Goal: Task Accomplishment & Management: Use online tool/utility

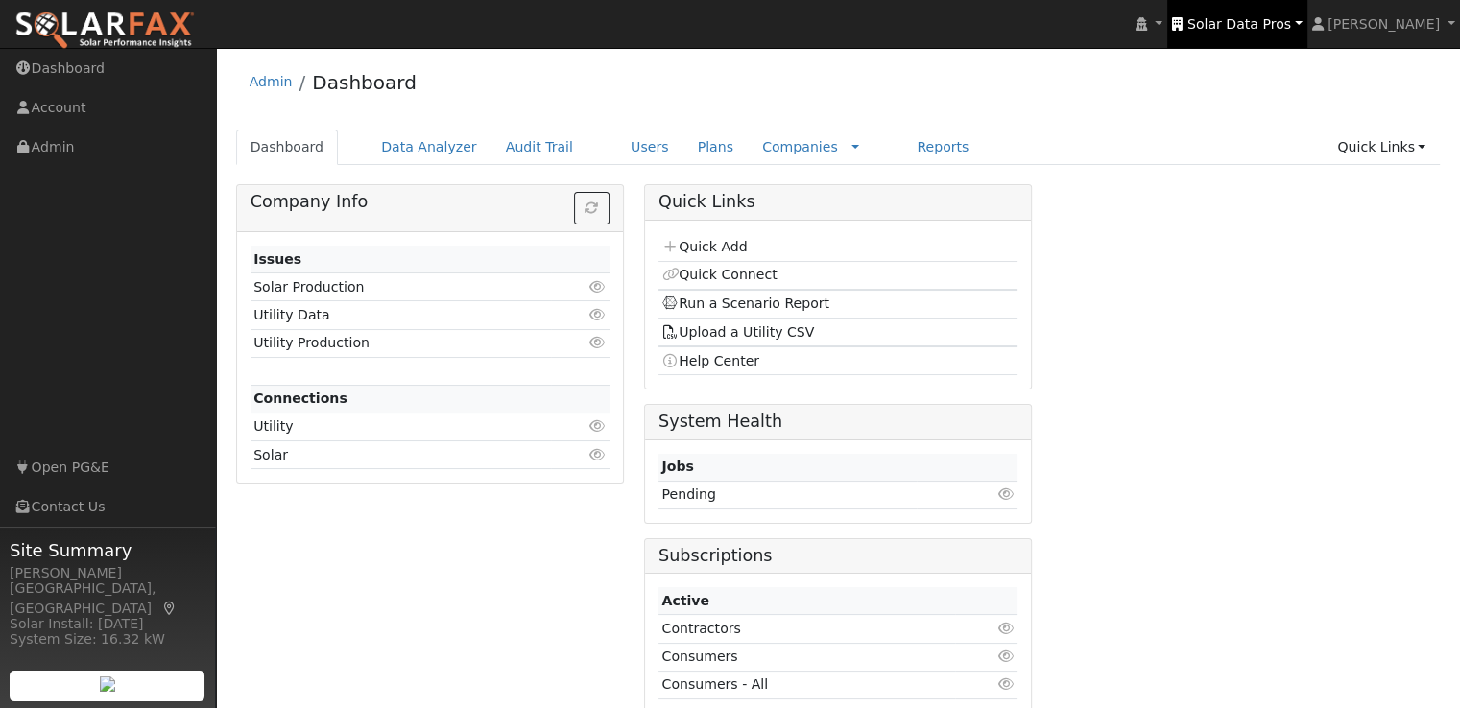
click at [1252, 32] on span "Solar Data Pros" at bounding box center [1239, 23] width 104 height 15
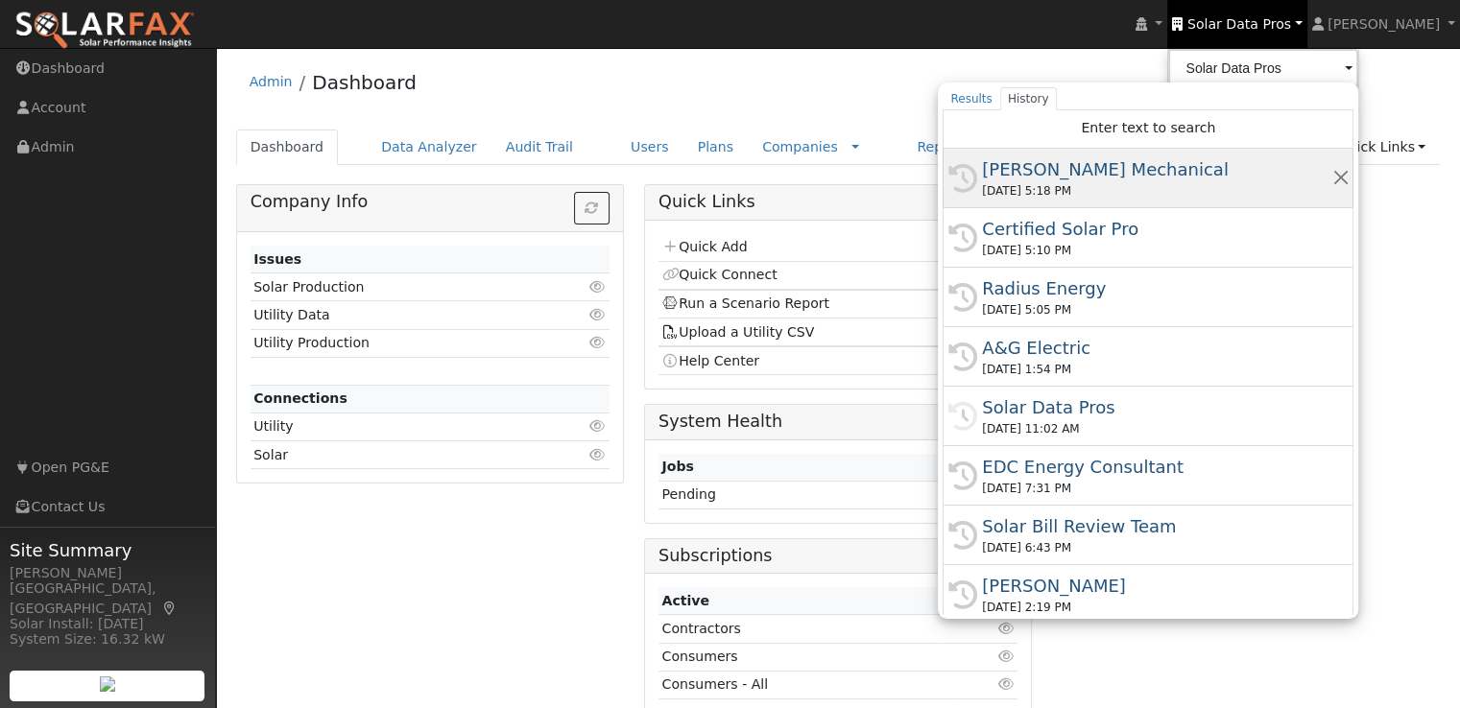
click at [1115, 167] on div "[PERSON_NAME] Mechanical" at bounding box center [1156, 169] width 349 height 26
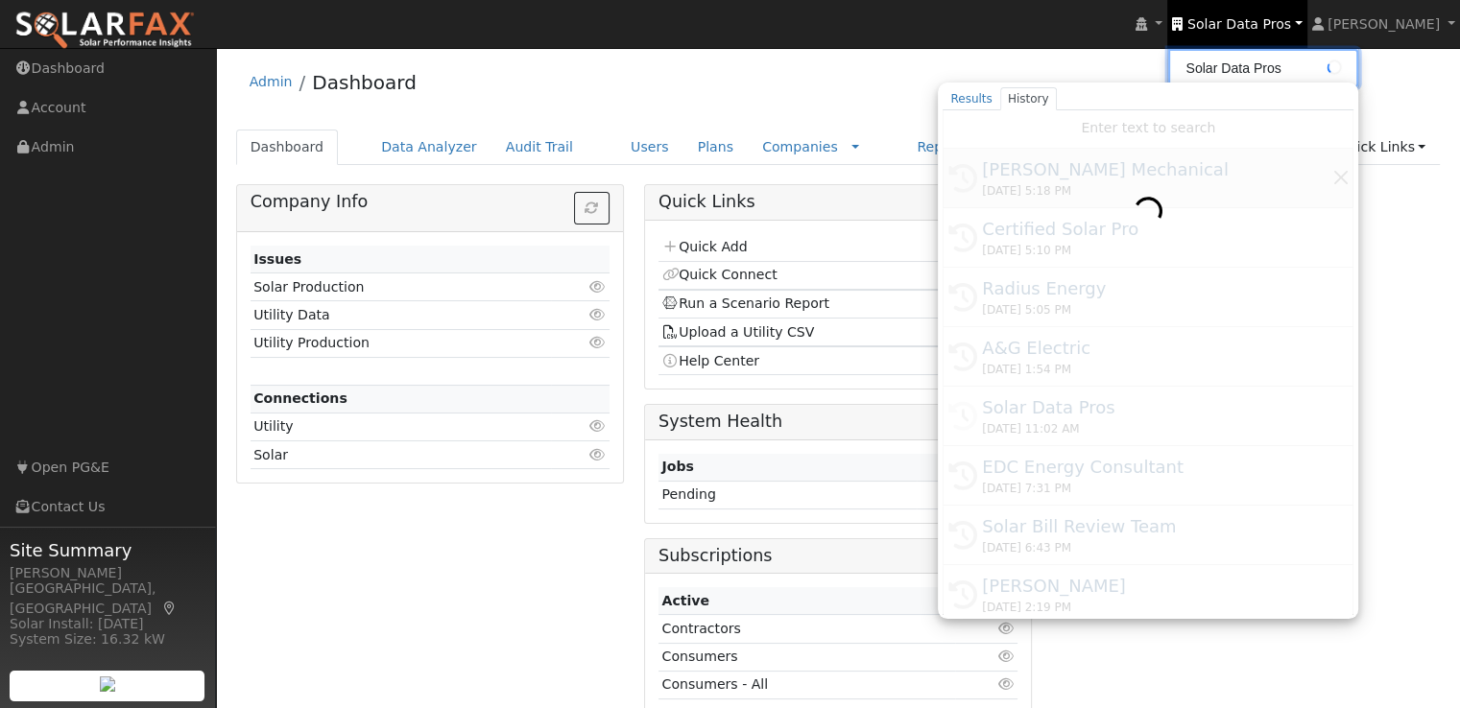
type input "[PERSON_NAME] Mechanical"
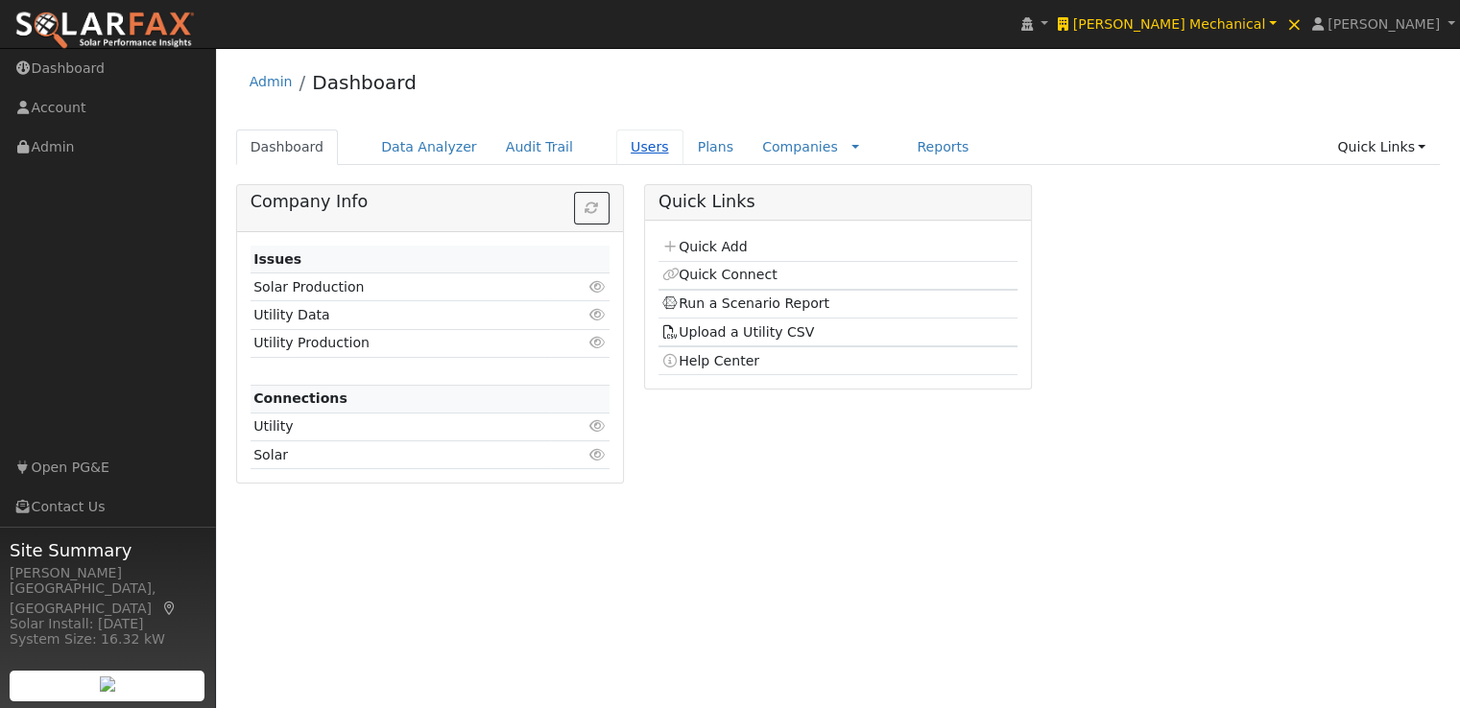
click at [616, 148] on link "Users" at bounding box center [649, 148] width 67 height 36
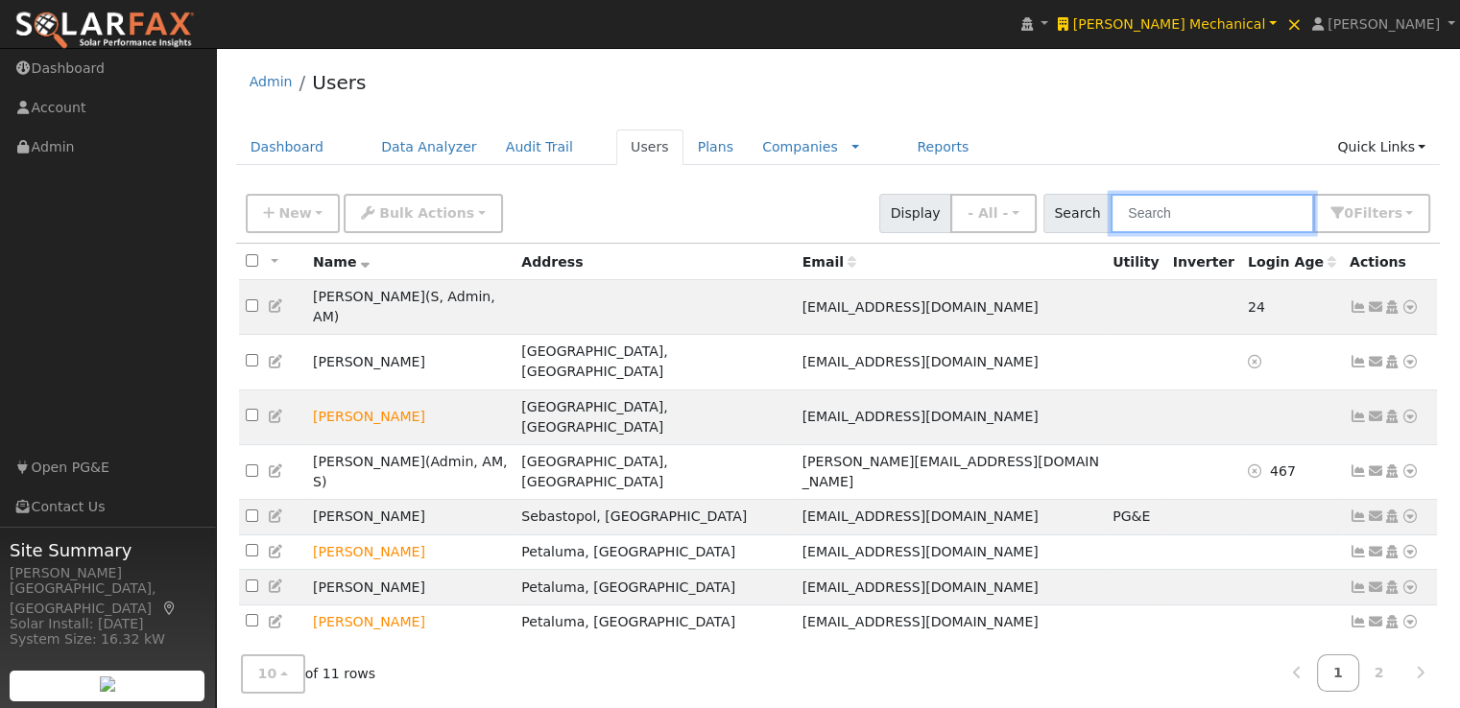
click at [1149, 217] on input "text" at bounding box center [1211, 213] width 203 height 39
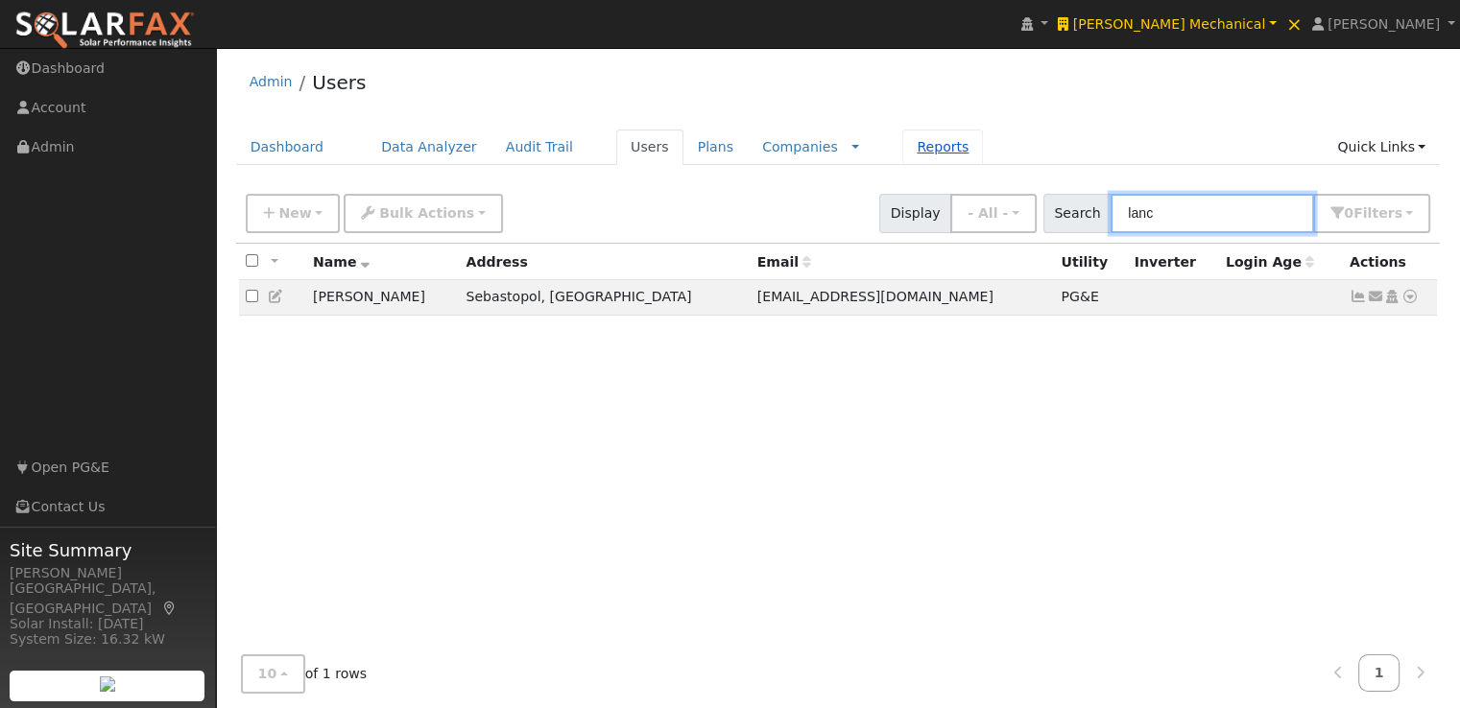
type input "lanc"
click at [902, 147] on link "Reports" at bounding box center [942, 148] width 81 height 36
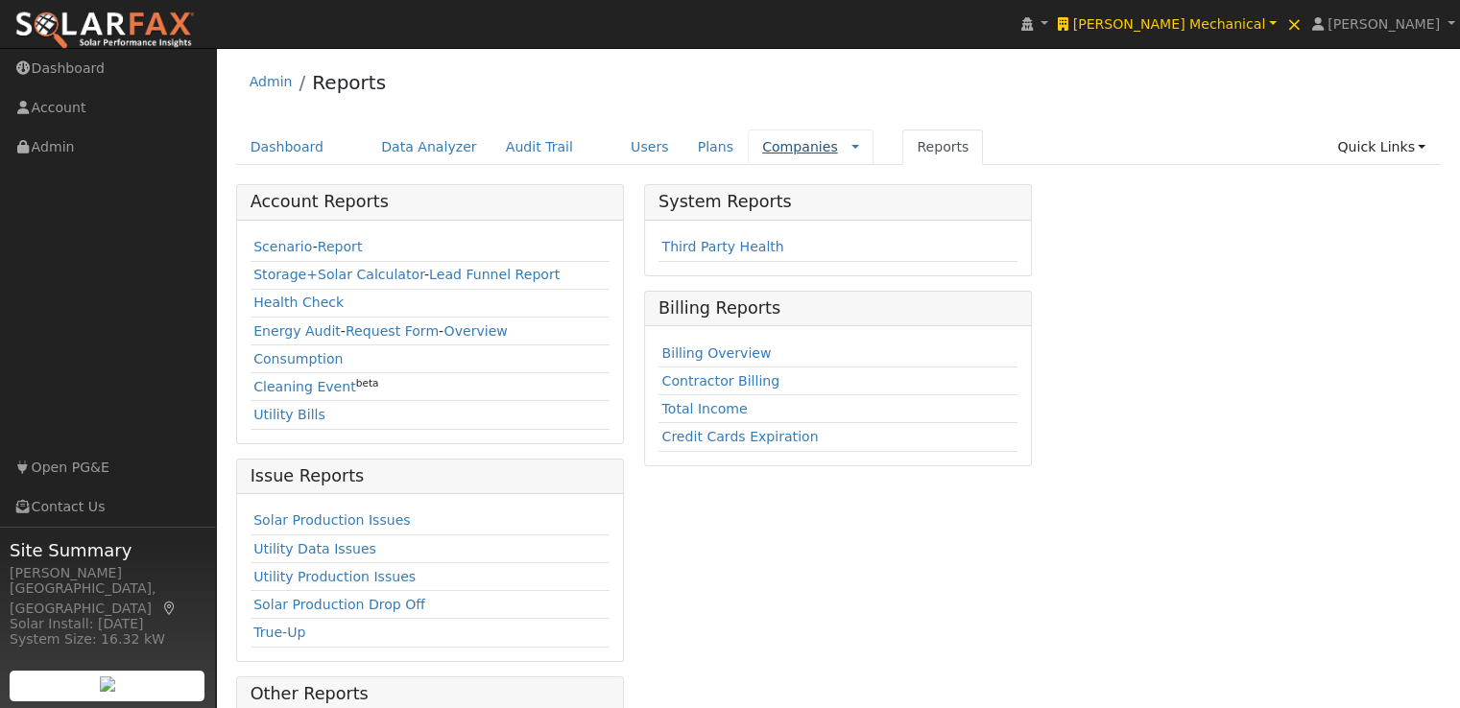
click at [762, 147] on link "Companies" at bounding box center [800, 146] width 76 height 15
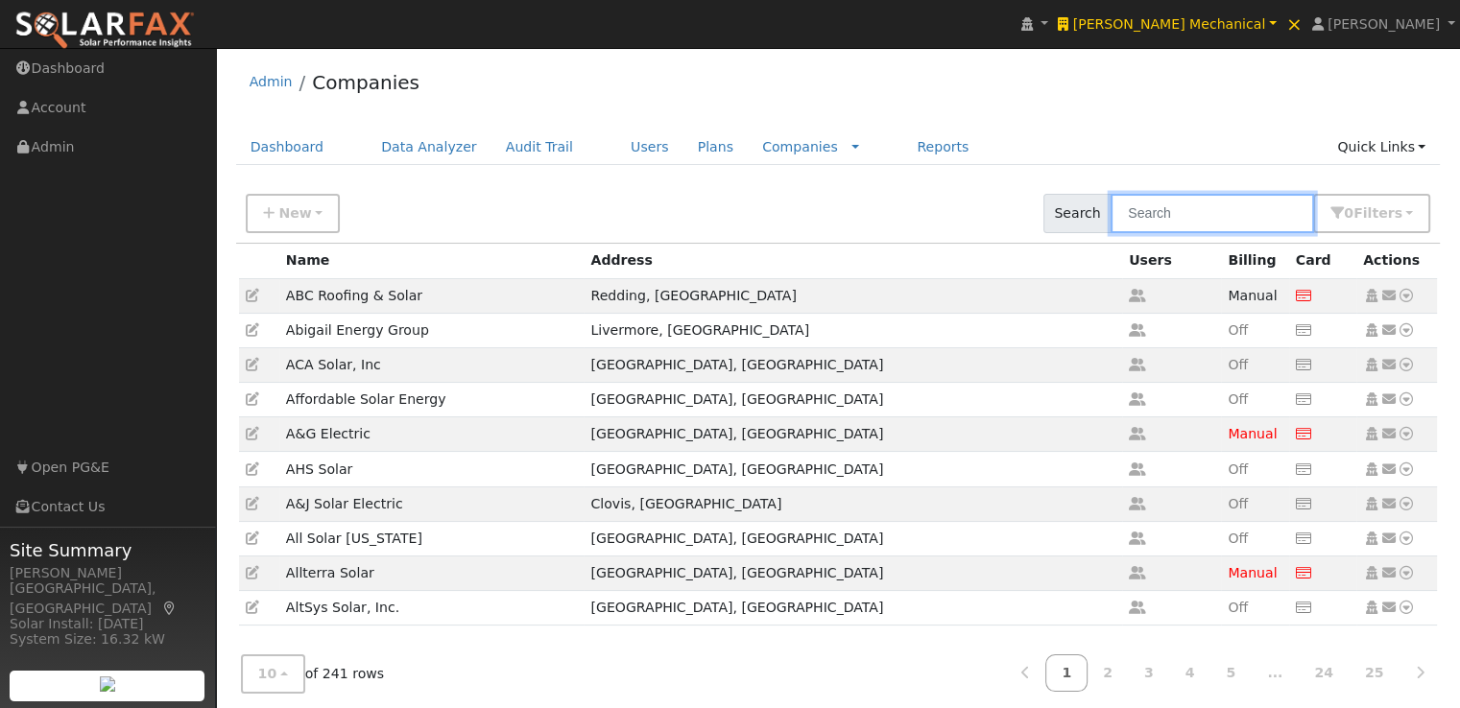
click at [1198, 207] on input "text" at bounding box center [1211, 213] width 203 height 39
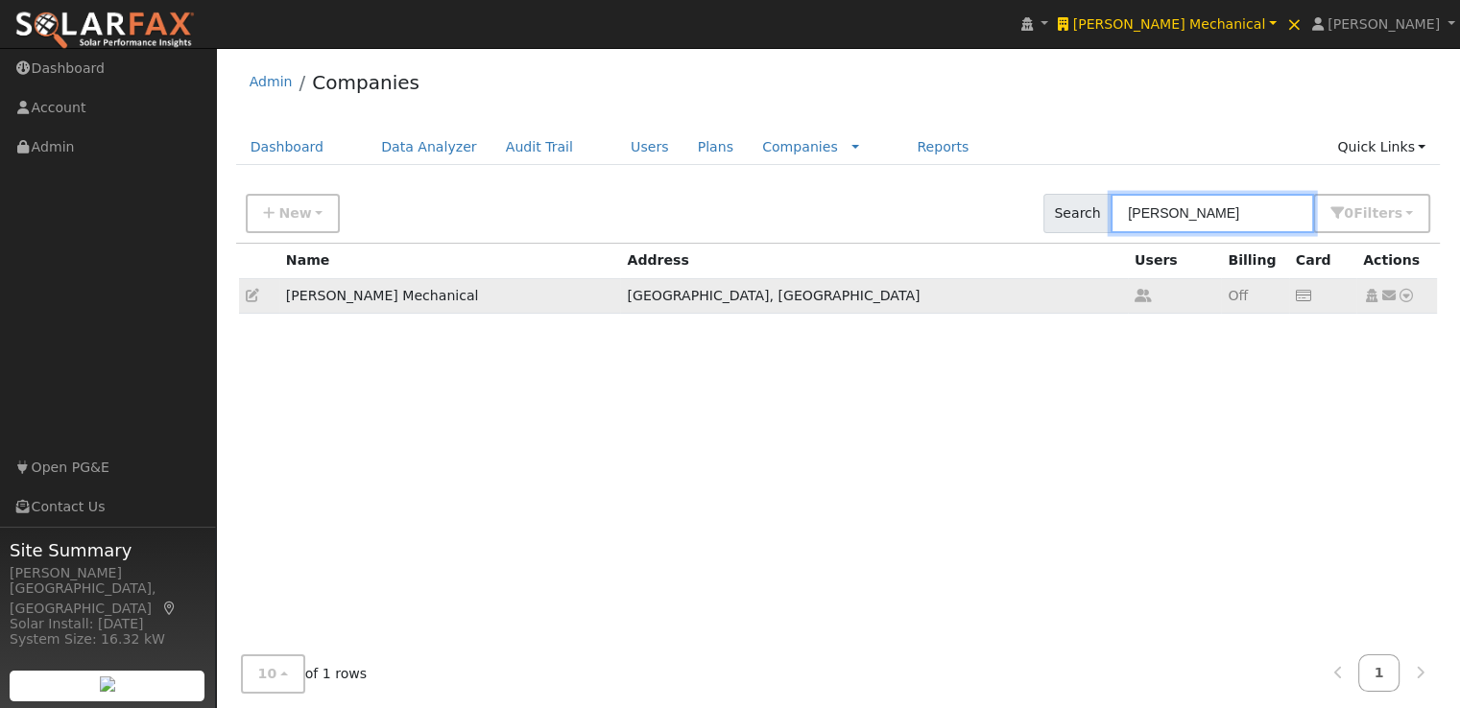
type input "henry"
click at [250, 291] on icon at bounding box center [252, 295] width 13 height 13
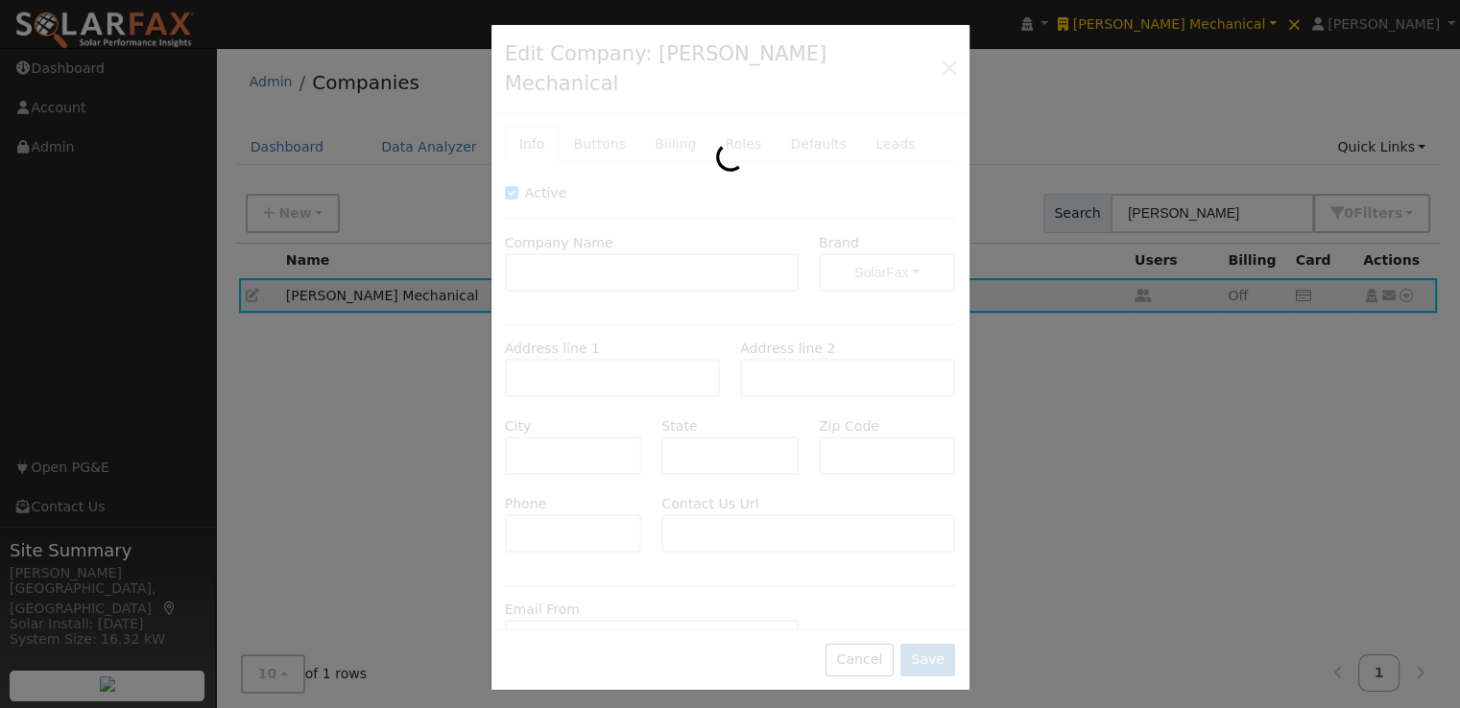
type input "[PERSON_NAME] Mechanical"
type input "7656 Bell Road"
type input "Windsor"
type input "CA"
type input "95492"
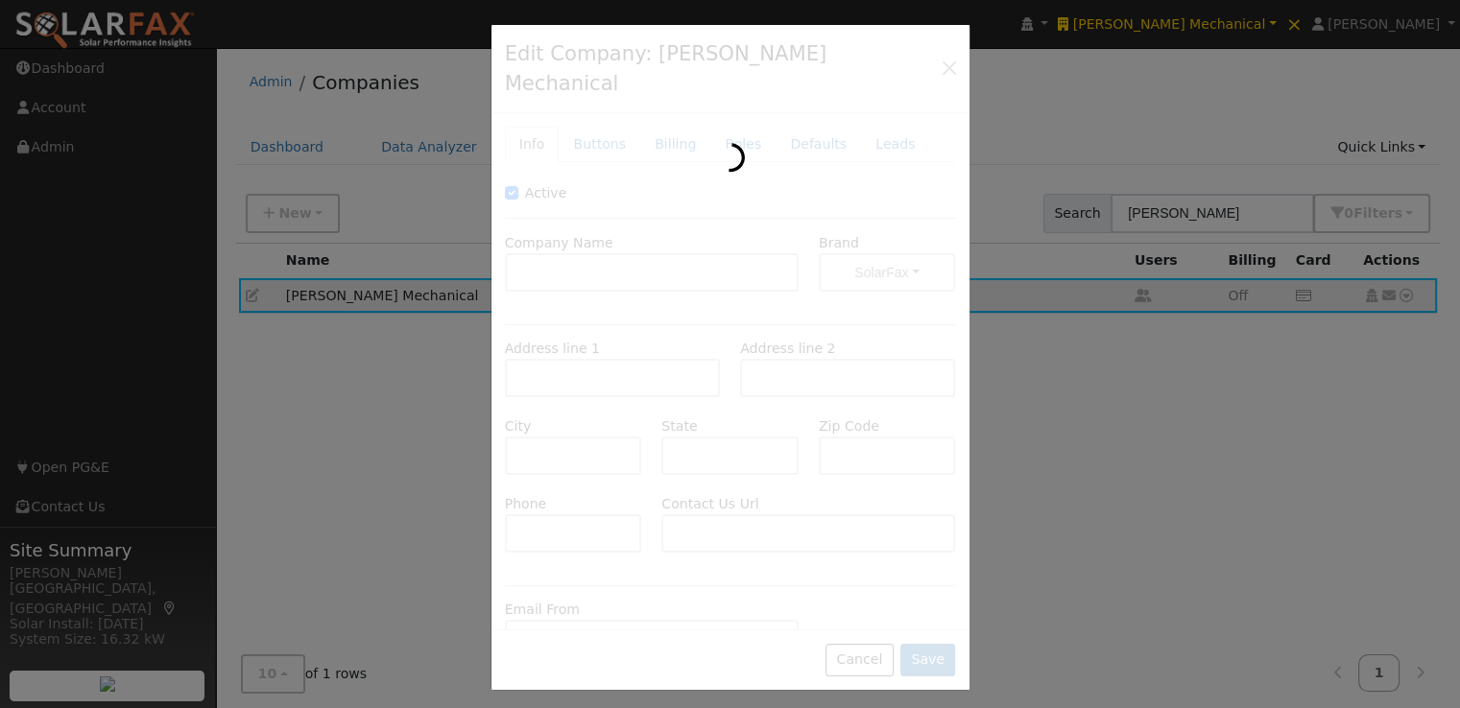
type input "707-840-5054"
type input "https://try.henrymechanical.com/"
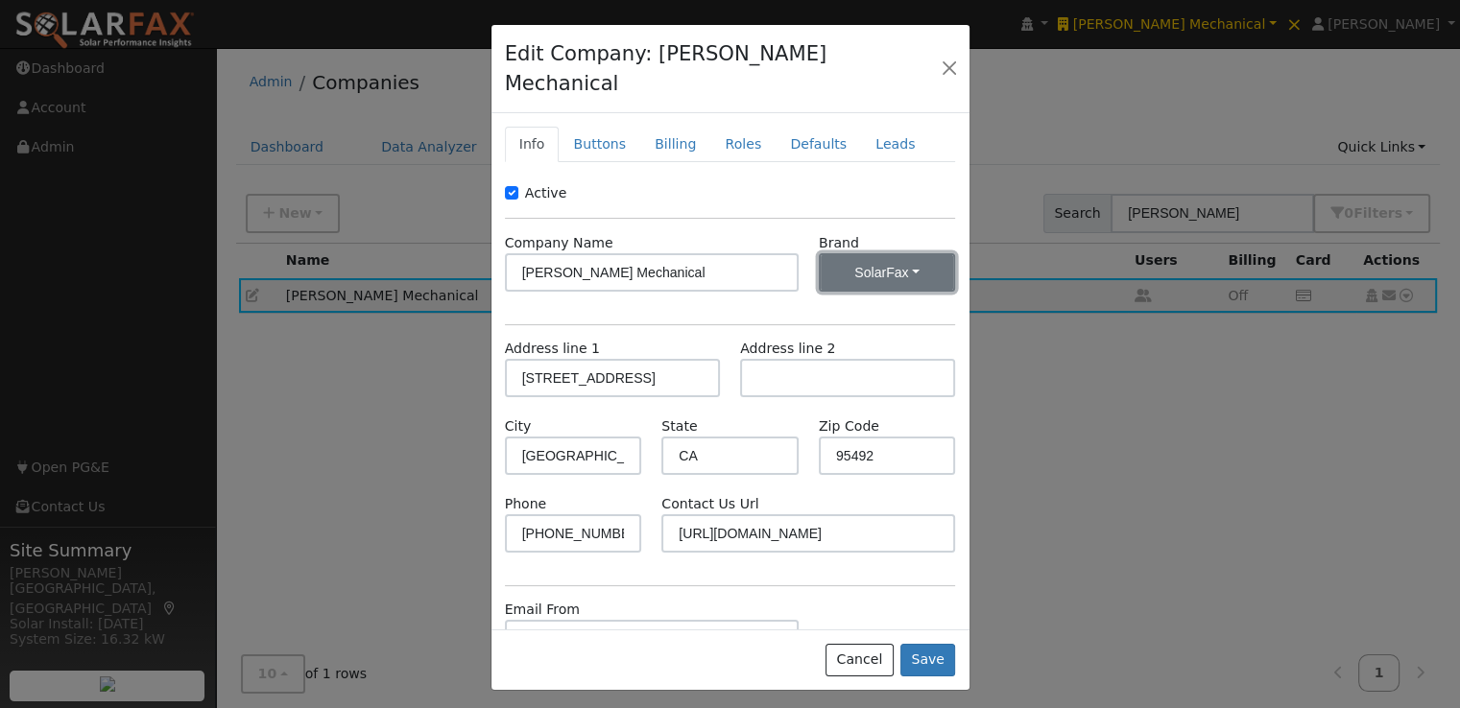
click at [894, 253] on button "SolarFax" at bounding box center [887, 272] width 137 height 38
click at [864, 327] on link "WattsTrue" at bounding box center [876, 340] width 133 height 27
click at [938, 644] on button "Save" at bounding box center [928, 660] width 56 height 33
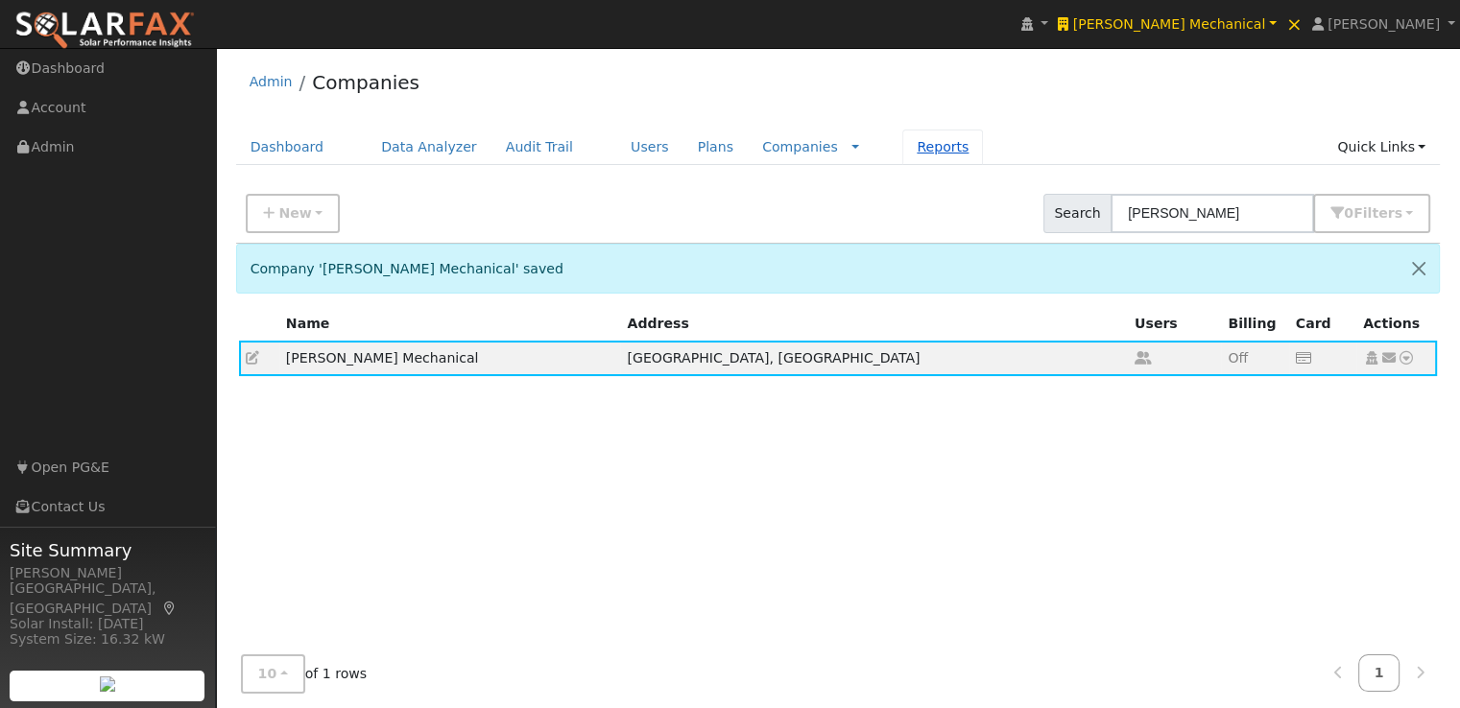
click at [902, 146] on link "Reports" at bounding box center [942, 148] width 81 height 36
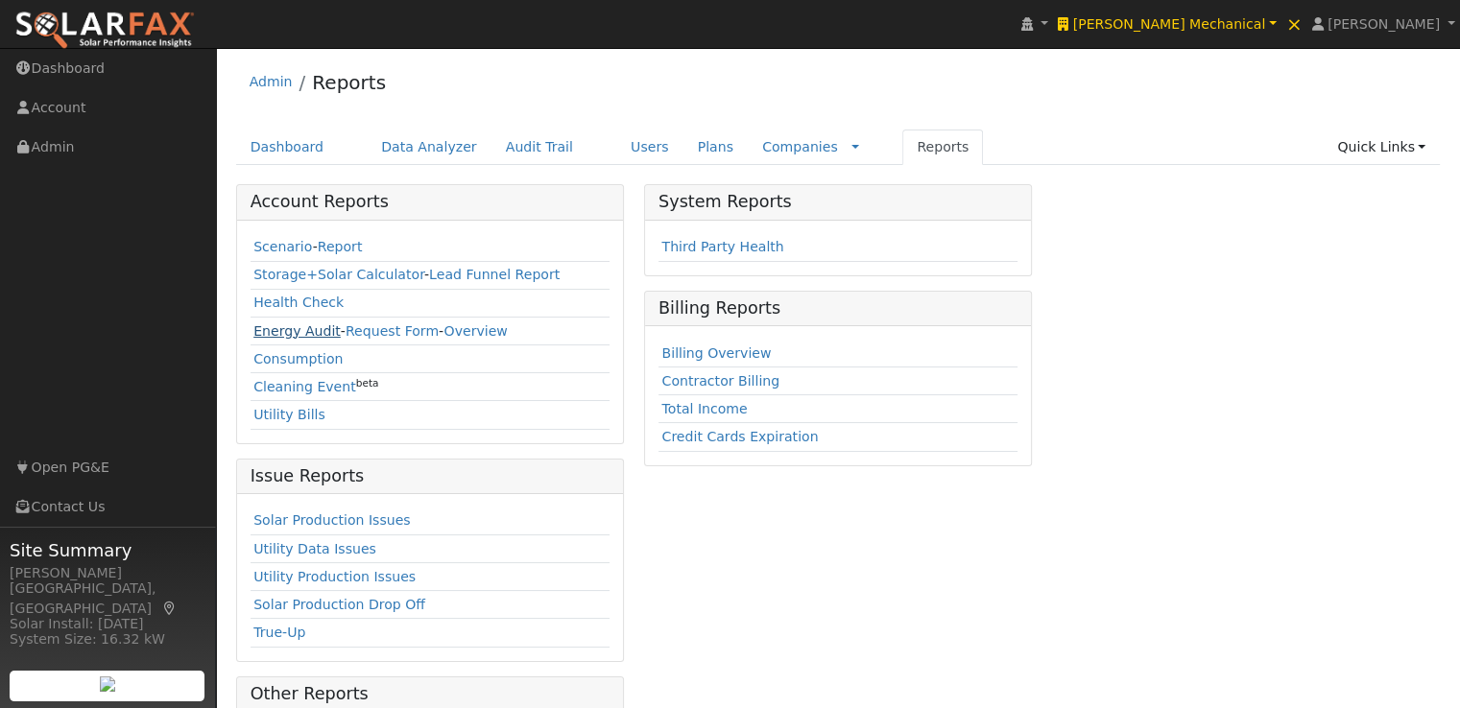
click at [292, 331] on link "Energy Audit" at bounding box center [296, 330] width 87 height 15
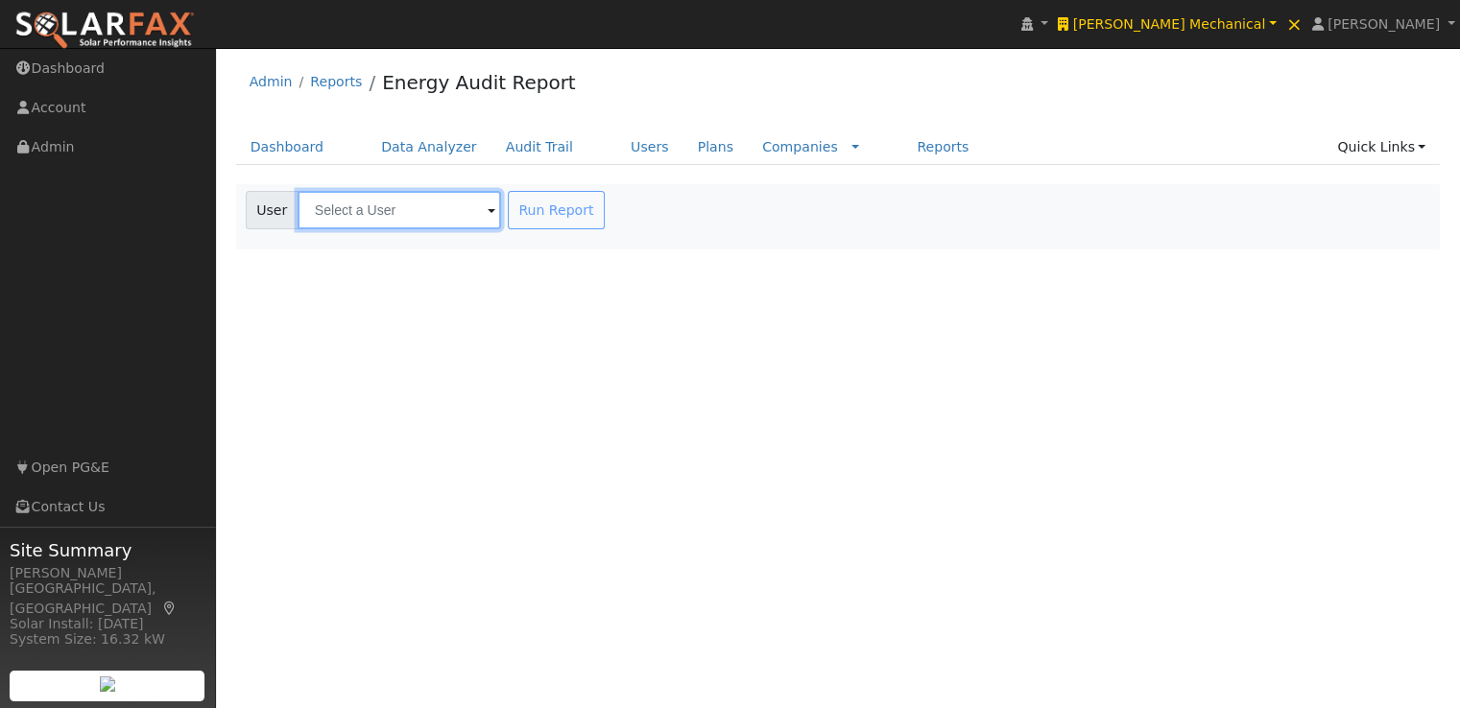
click at [415, 204] on input "text" at bounding box center [399, 210] width 203 height 38
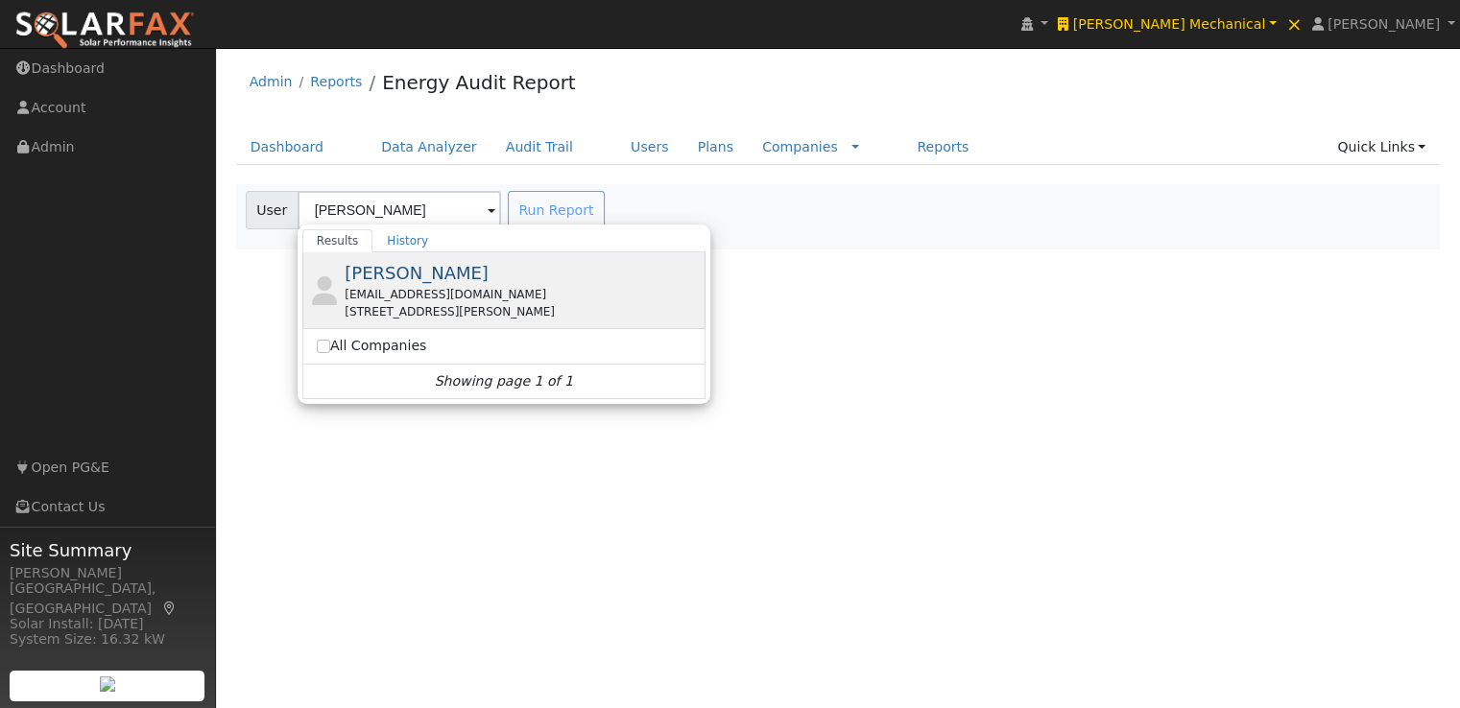
click at [370, 286] on div "[EMAIL_ADDRESS][DOMAIN_NAME]" at bounding box center [523, 294] width 356 height 17
type input "[PERSON_NAME]"
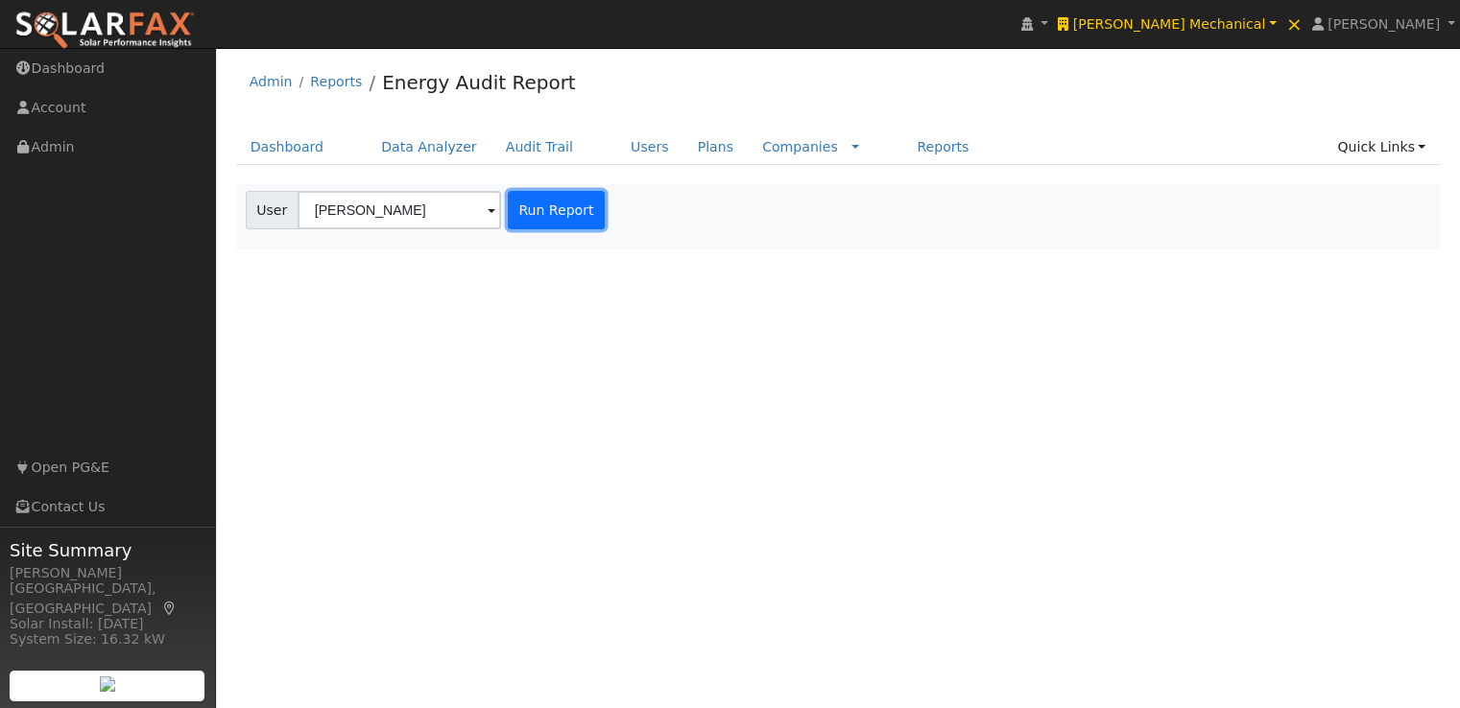
click at [529, 202] on button "Run Report" at bounding box center [556, 210] width 97 height 38
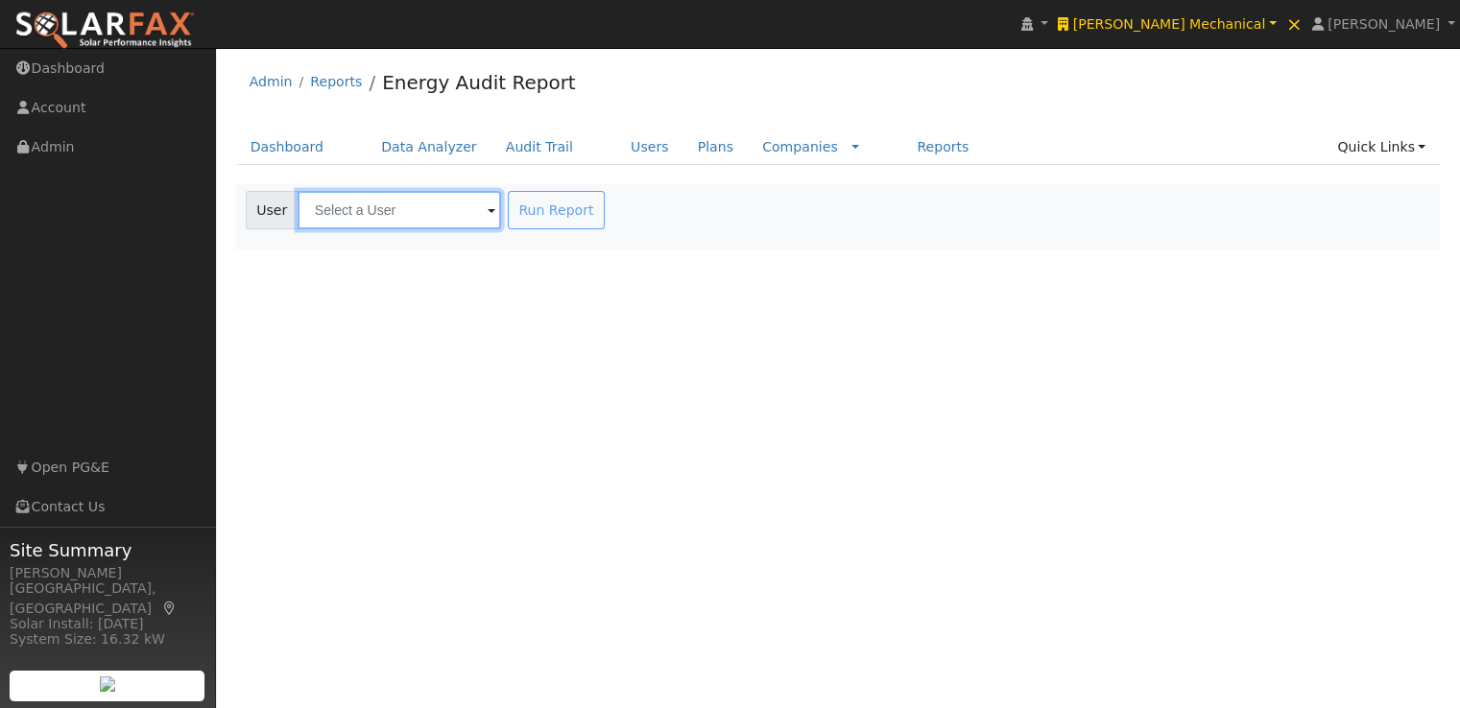
click at [388, 210] on input "text" at bounding box center [399, 210] width 203 height 38
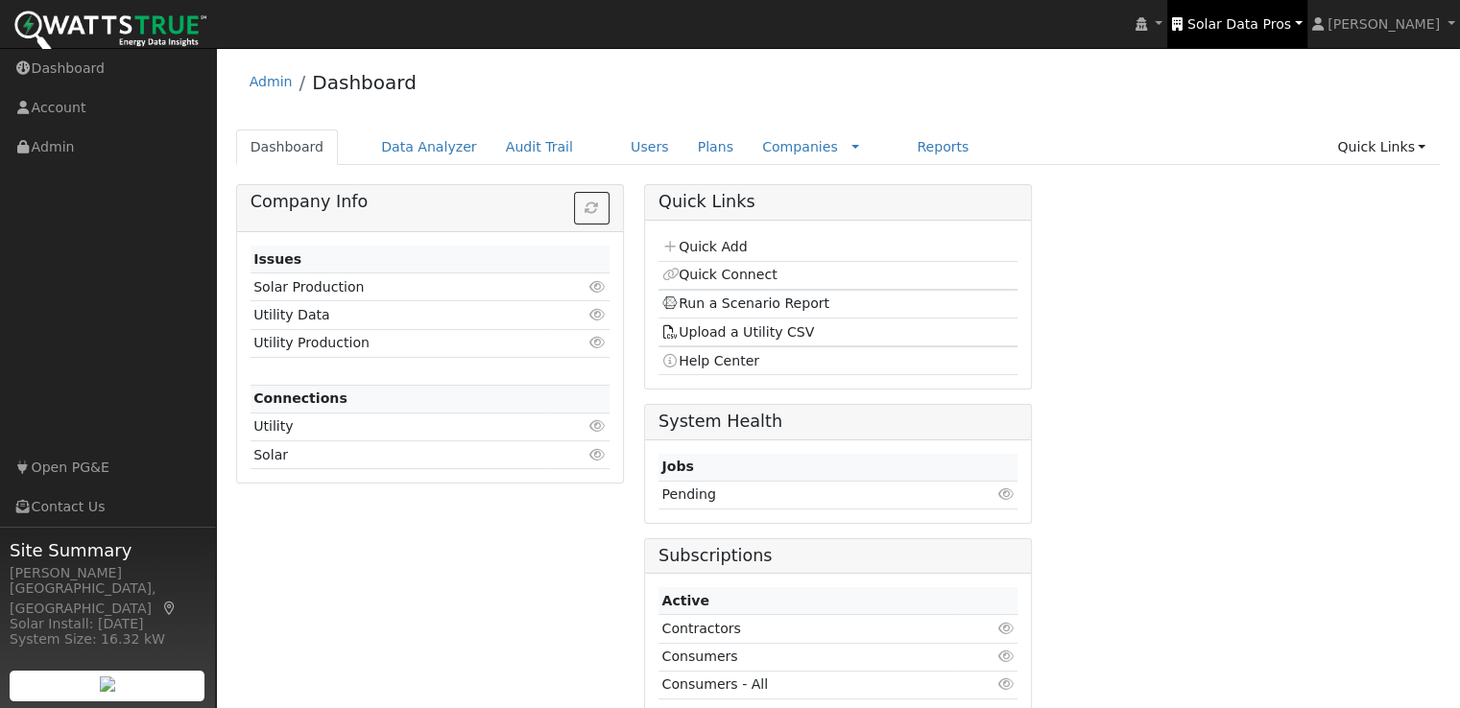
click at [1271, 21] on span "Solar Data Pros" at bounding box center [1239, 23] width 104 height 15
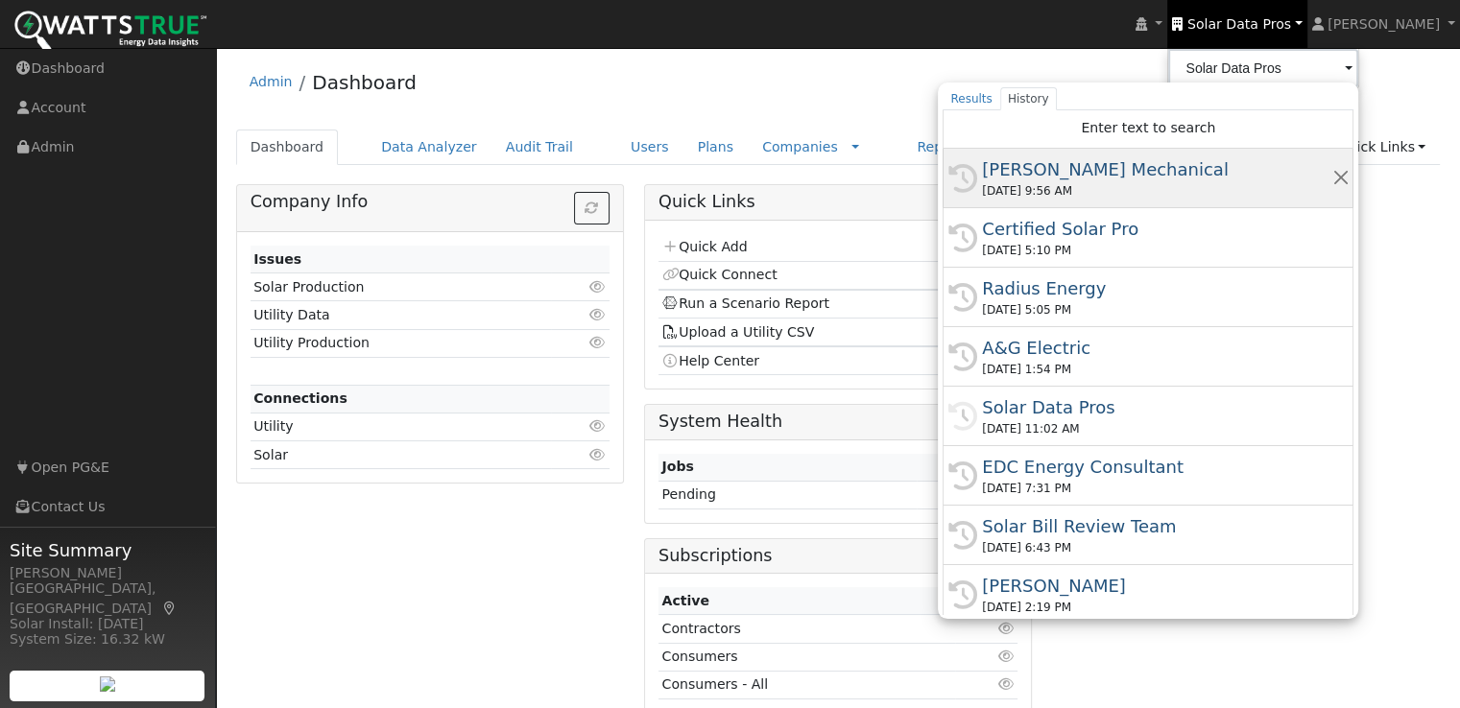
click at [1114, 164] on div "[PERSON_NAME] Mechanical" at bounding box center [1156, 169] width 349 height 26
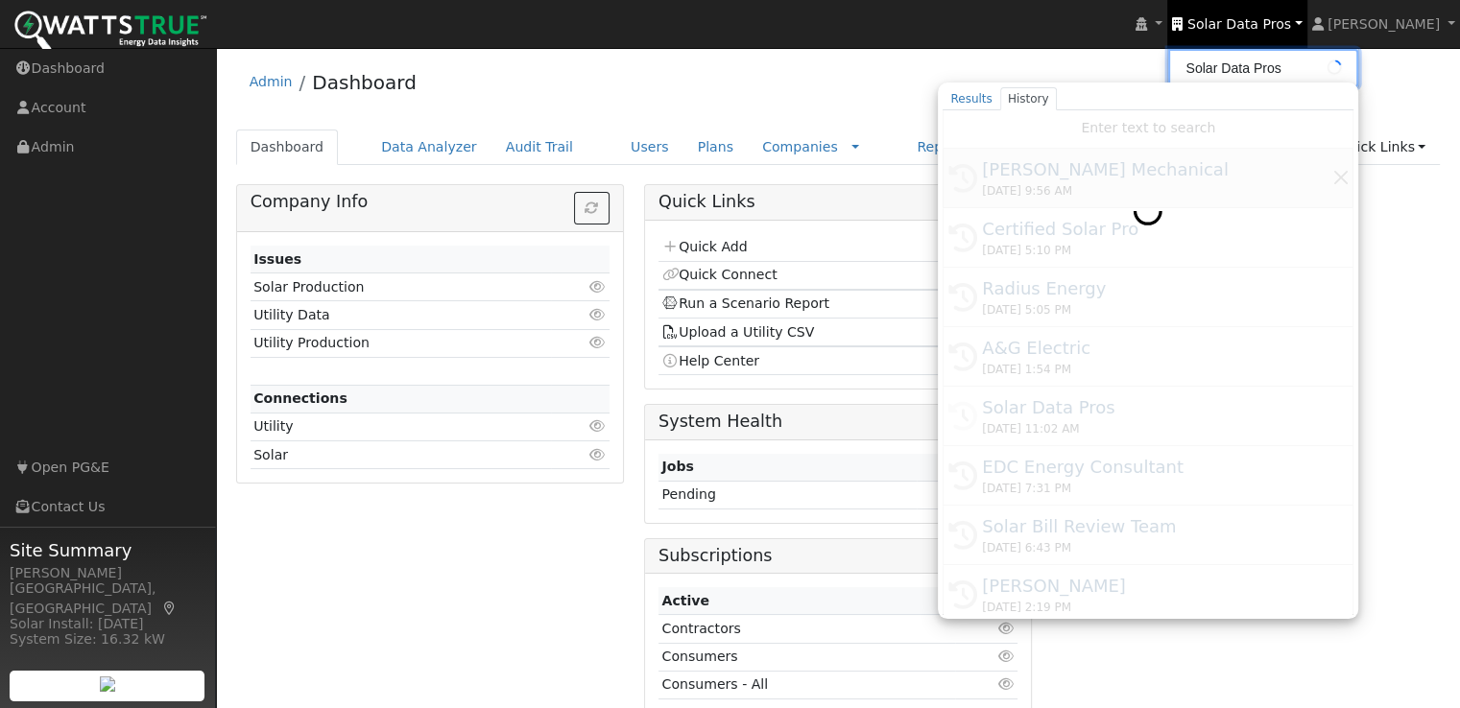
type input "[PERSON_NAME] Mechanical"
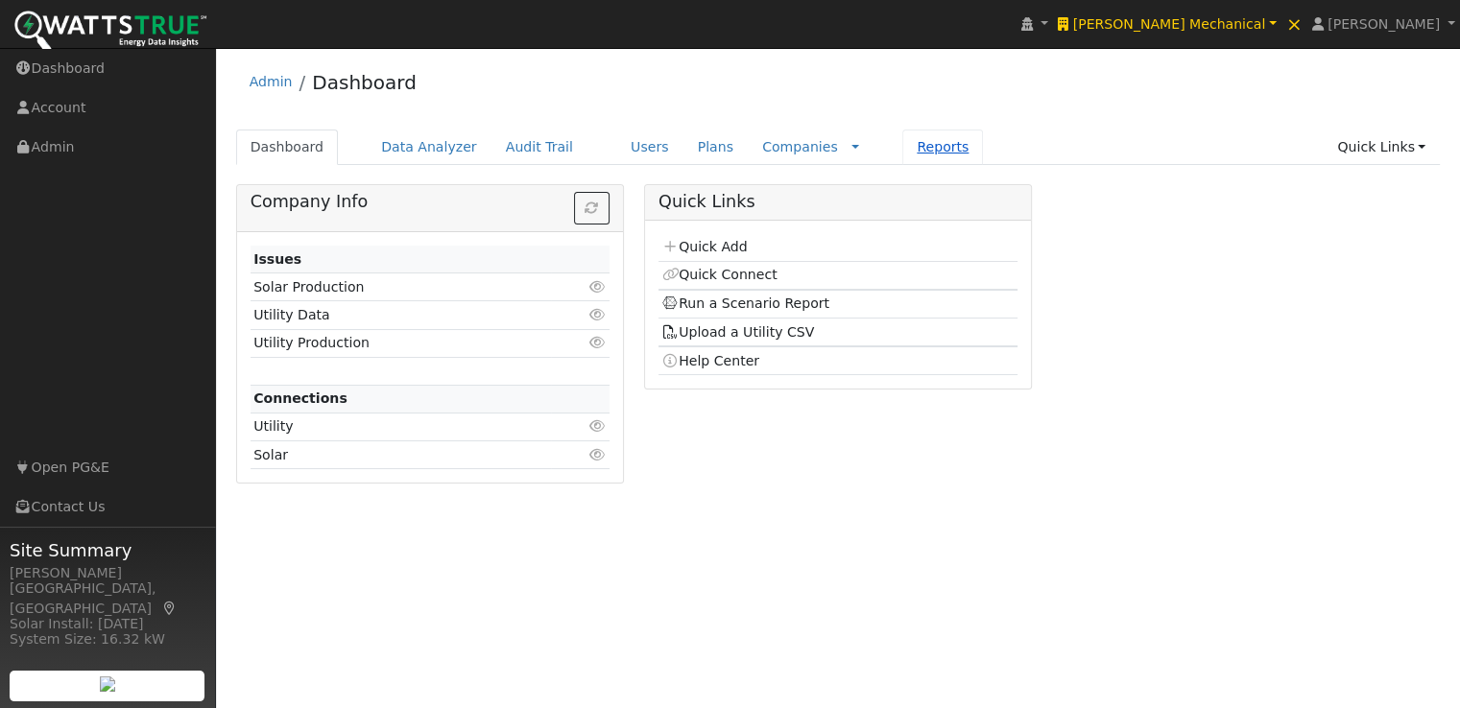
click at [902, 148] on link "Reports" at bounding box center [942, 148] width 81 height 36
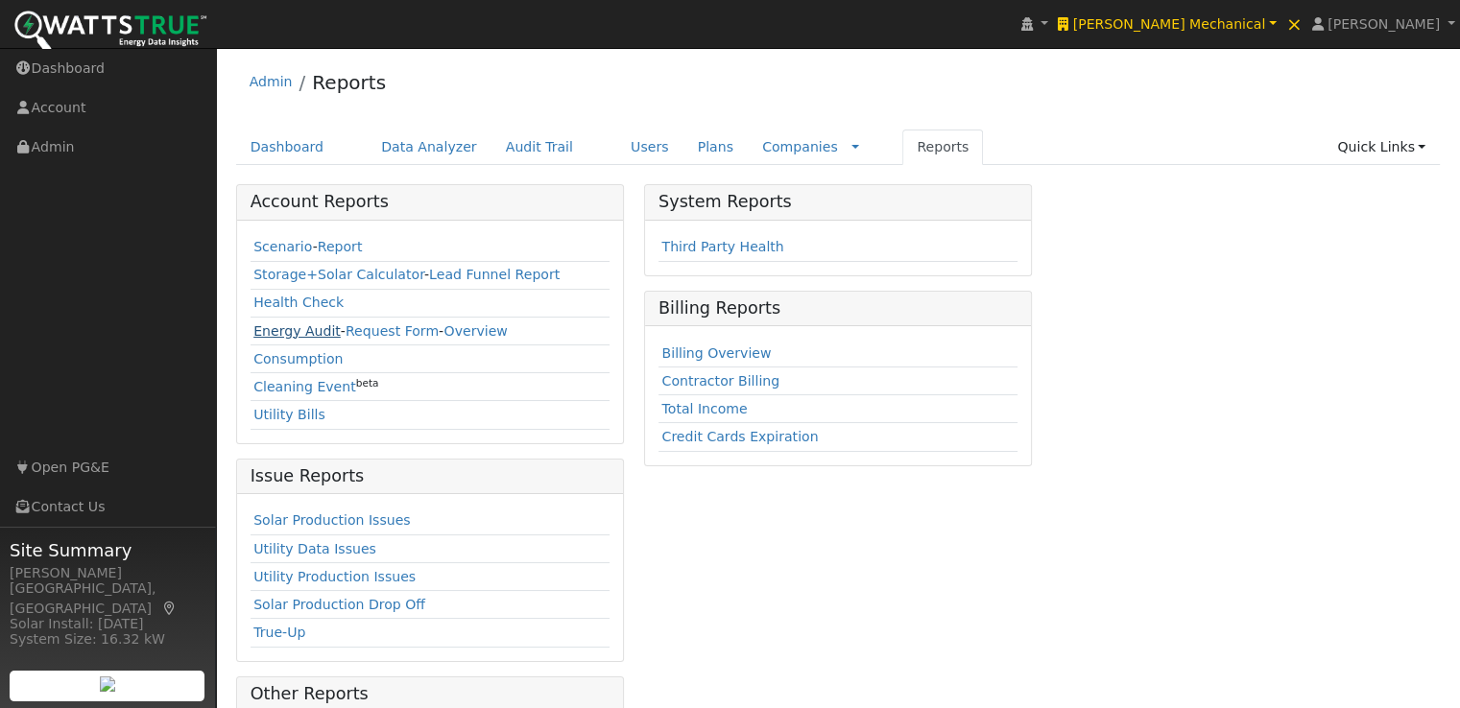
click at [272, 329] on link "Energy Audit" at bounding box center [296, 330] width 87 height 15
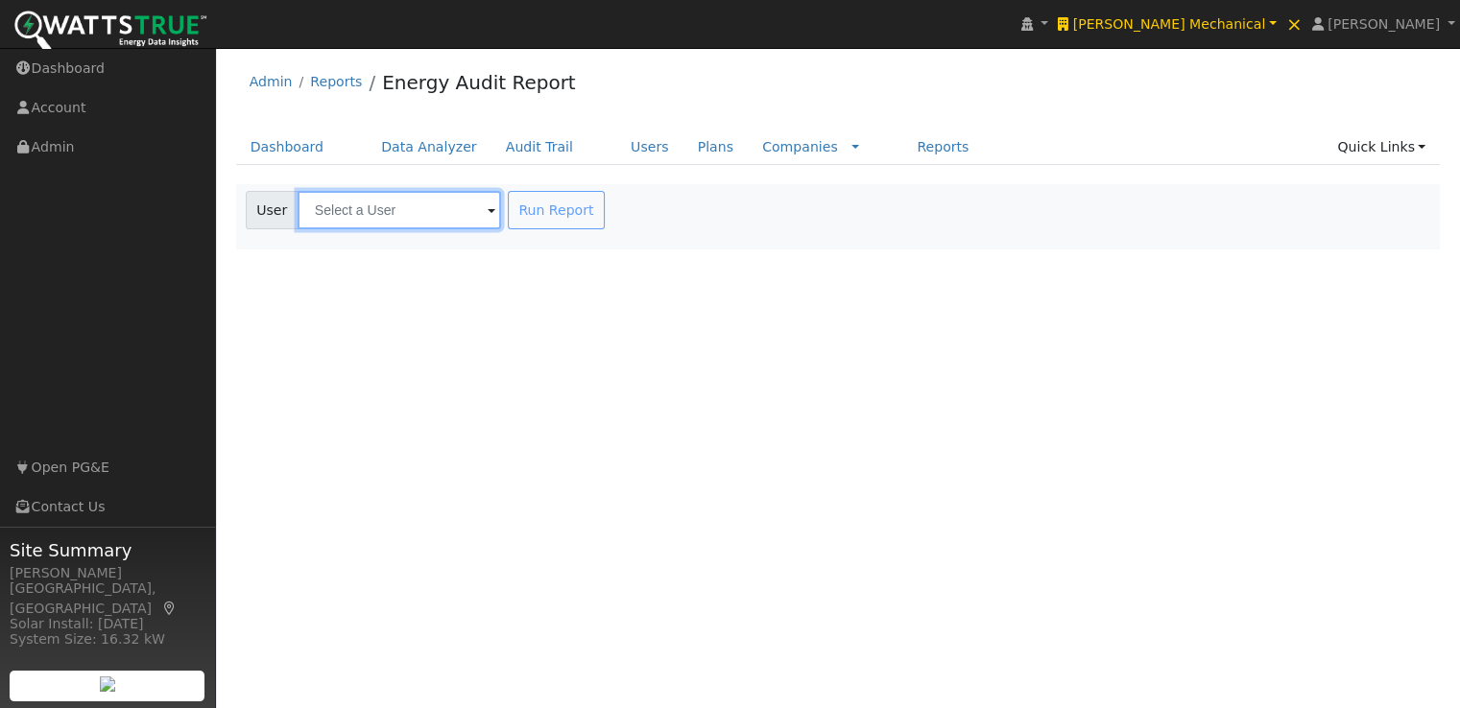
click at [427, 208] on input "text" at bounding box center [399, 210] width 203 height 38
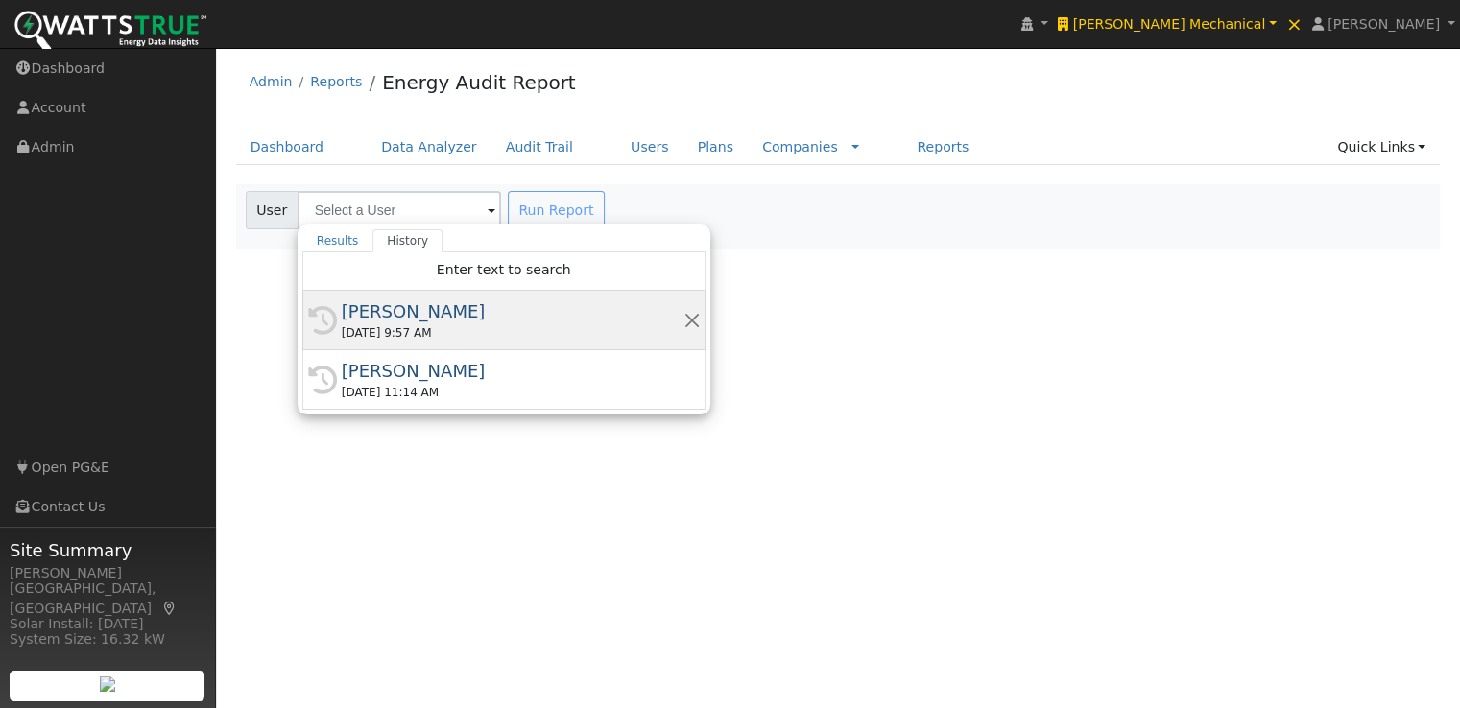
click at [385, 307] on div "Lance Marx" at bounding box center [513, 311] width 342 height 26
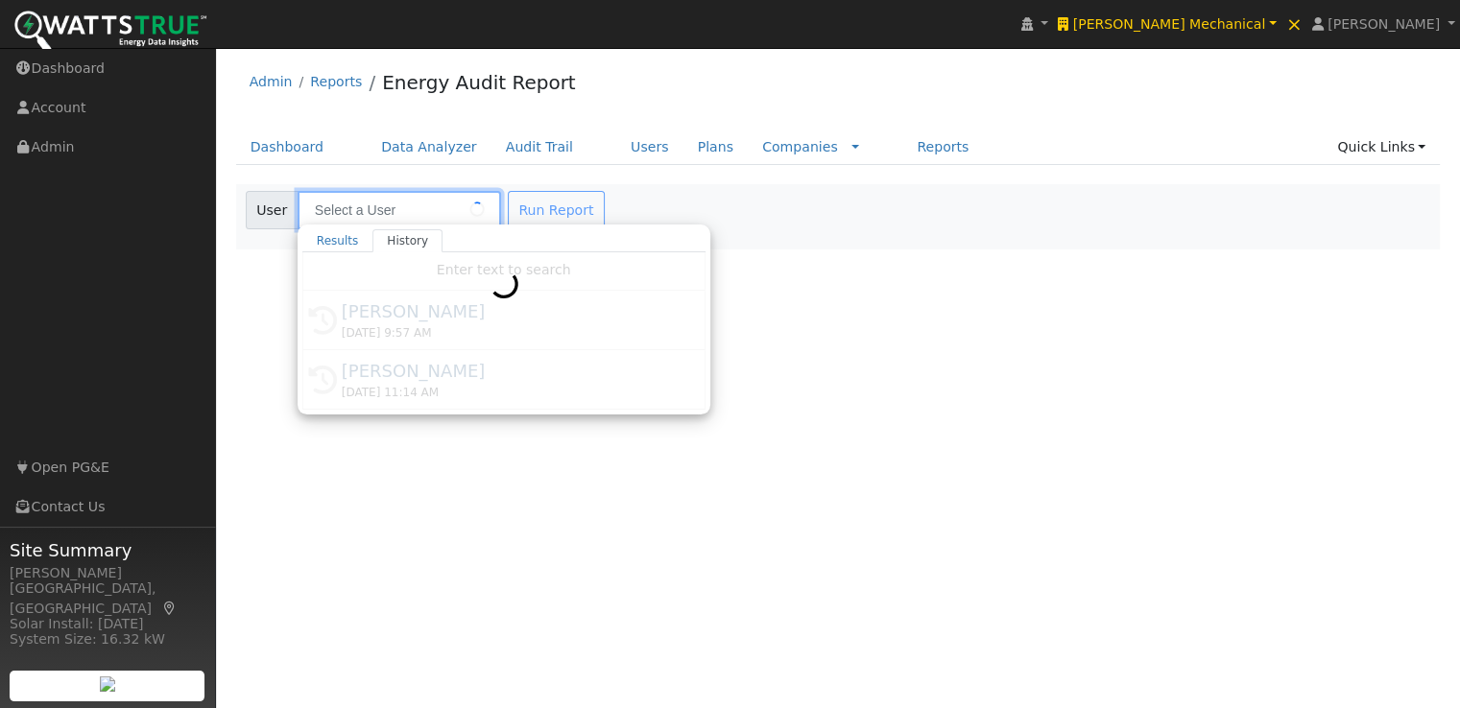
type input "Lance Marx"
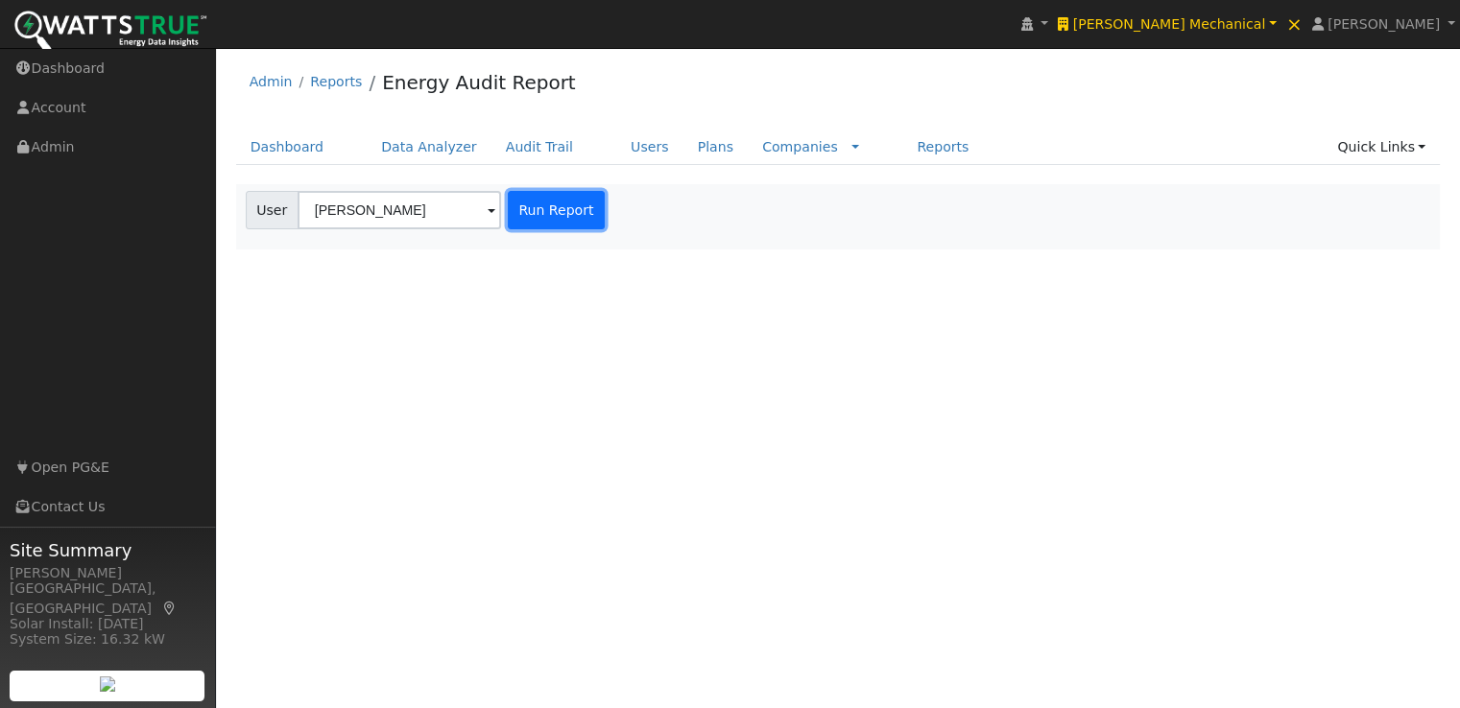
click at [542, 205] on button "Run Report" at bounding box center [556, 210] width 97 height 38
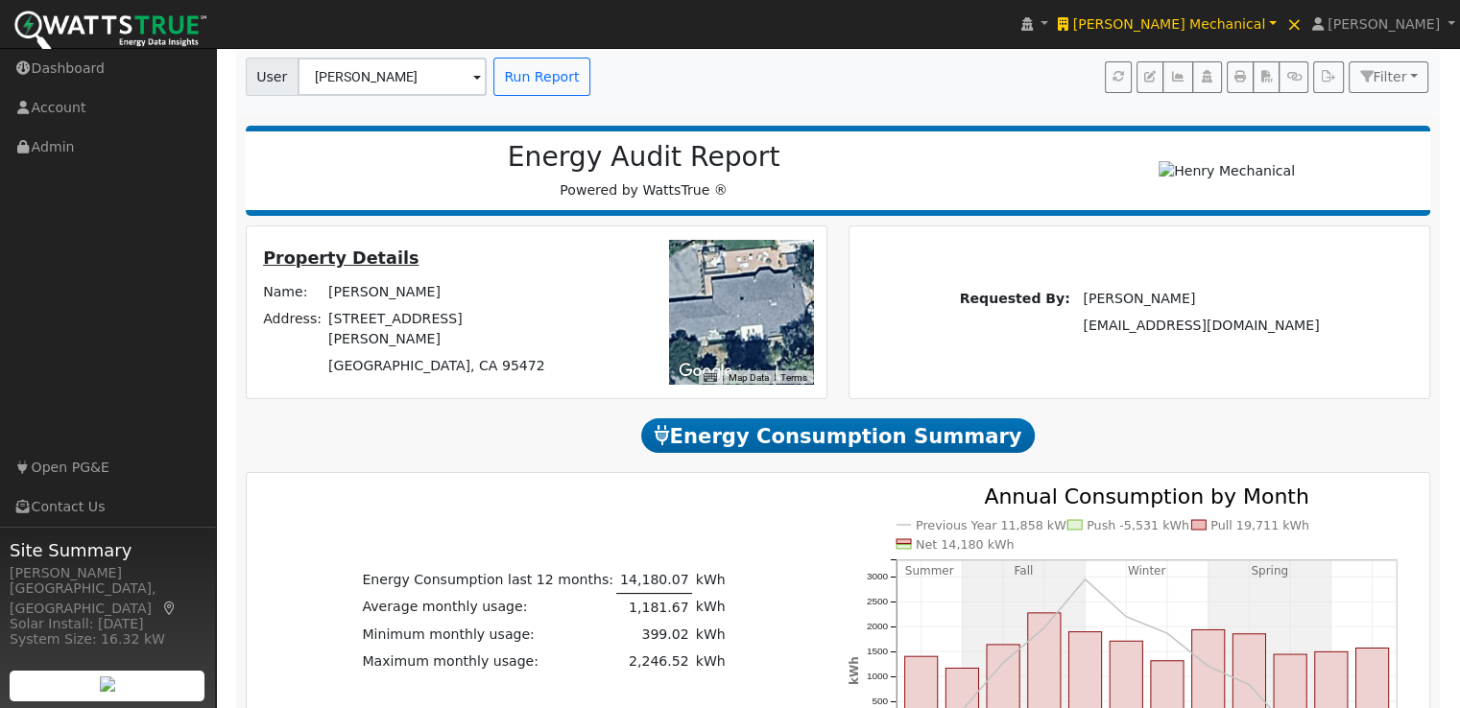
scroll to position [132, 0]
click at [1407, 74] on button "Filter" at bounding box center [1389, 78] width 81 height 33
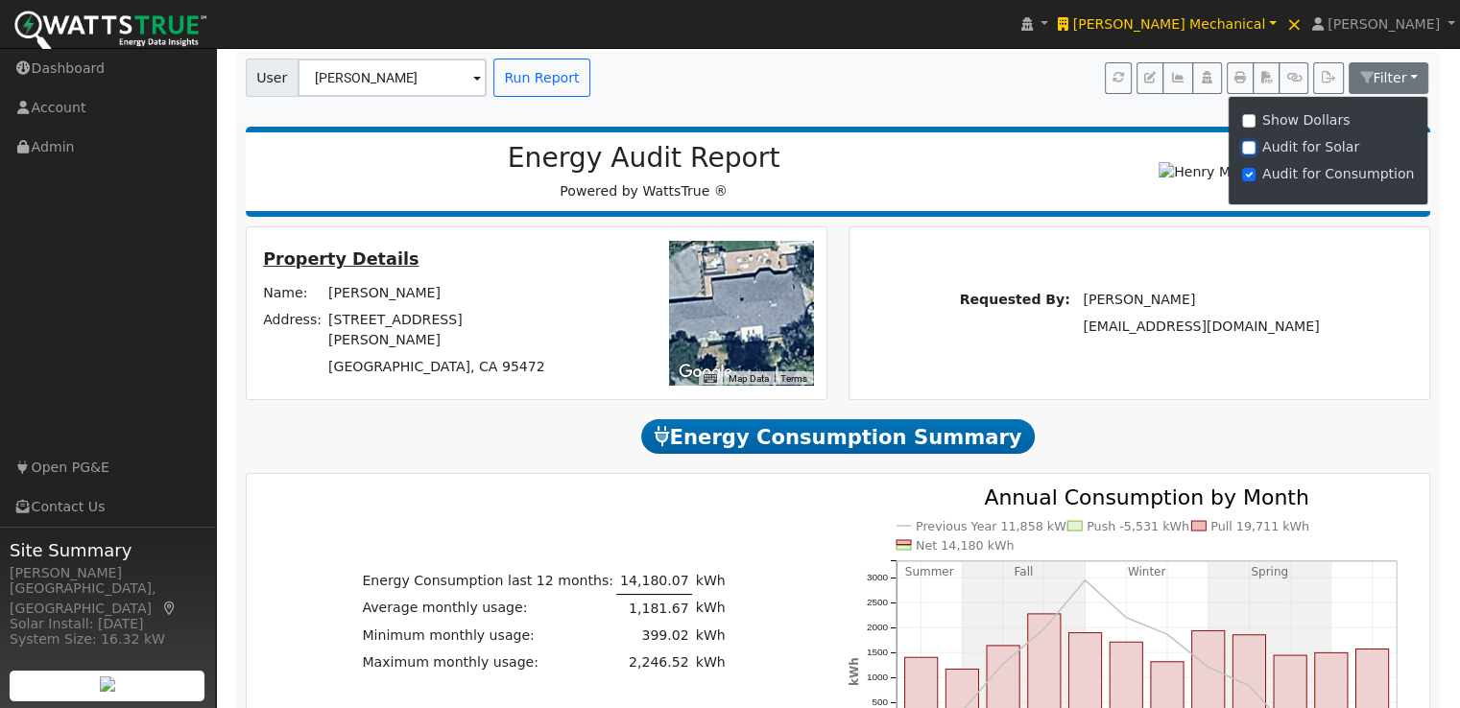
click at [1255, 146] on input "Audit for Solar" at bounding box center [1248, 147] width 13 height 13
click at [1262, 147] on label "Audit for Solar" at bounding box center [1310, 147] width 97 height 20
click at [1255, 147] on input "Audit for Solar" at bounding box center [1248, 147] width 13 height 13
click at [1028, 93] on div "User Lance Marx Account Default Account Default Account 1776 Sanders Rd, Sebast…" at bounding box center [834, 74] width 1205 height 45
click at [1079, 112] on nav "User Lance Marx Account Default Account Default Account 1776 Sanders Rd, Sebast…" at bounding box center [838, 84] width 1205 height 65
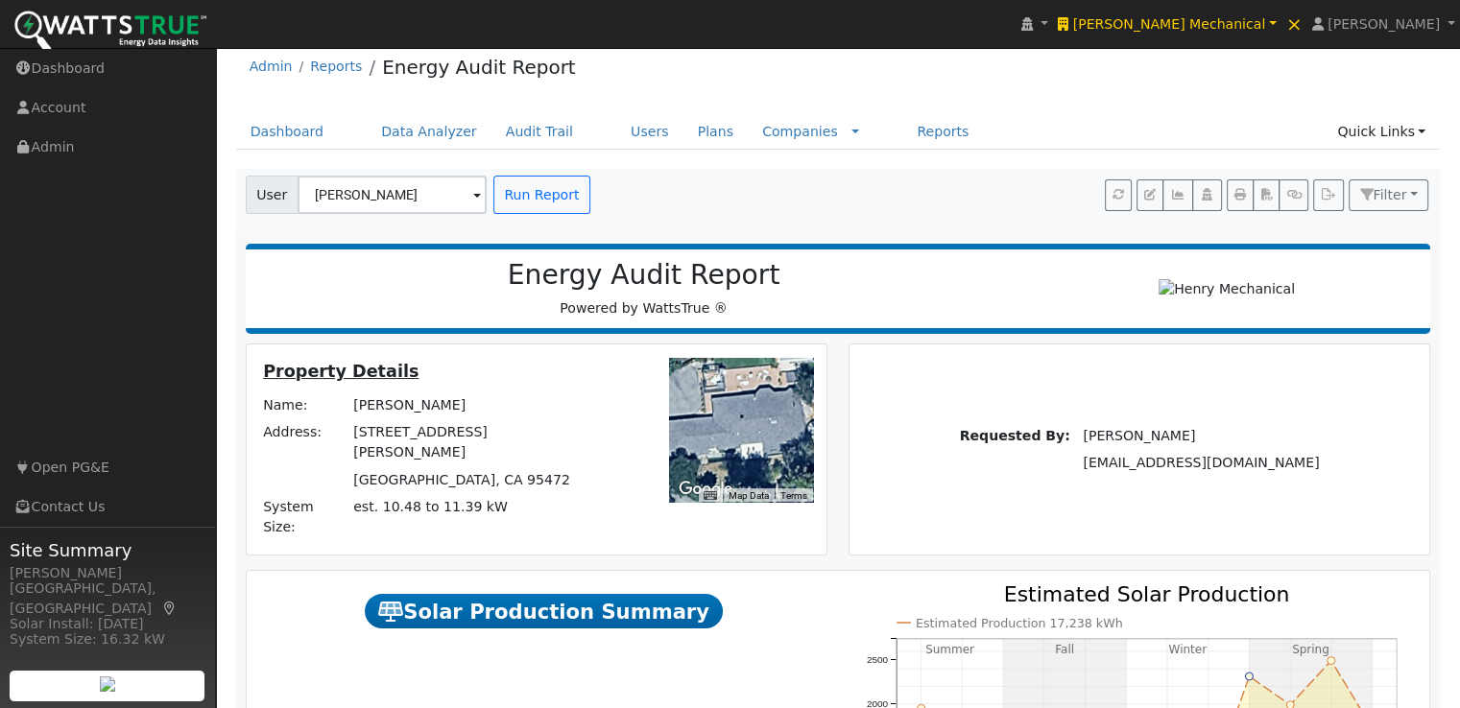
scroll to position [14, 0]
click at [1404, 193] on span "Filter" at bounding box center [1389, 195] width 34 height 15
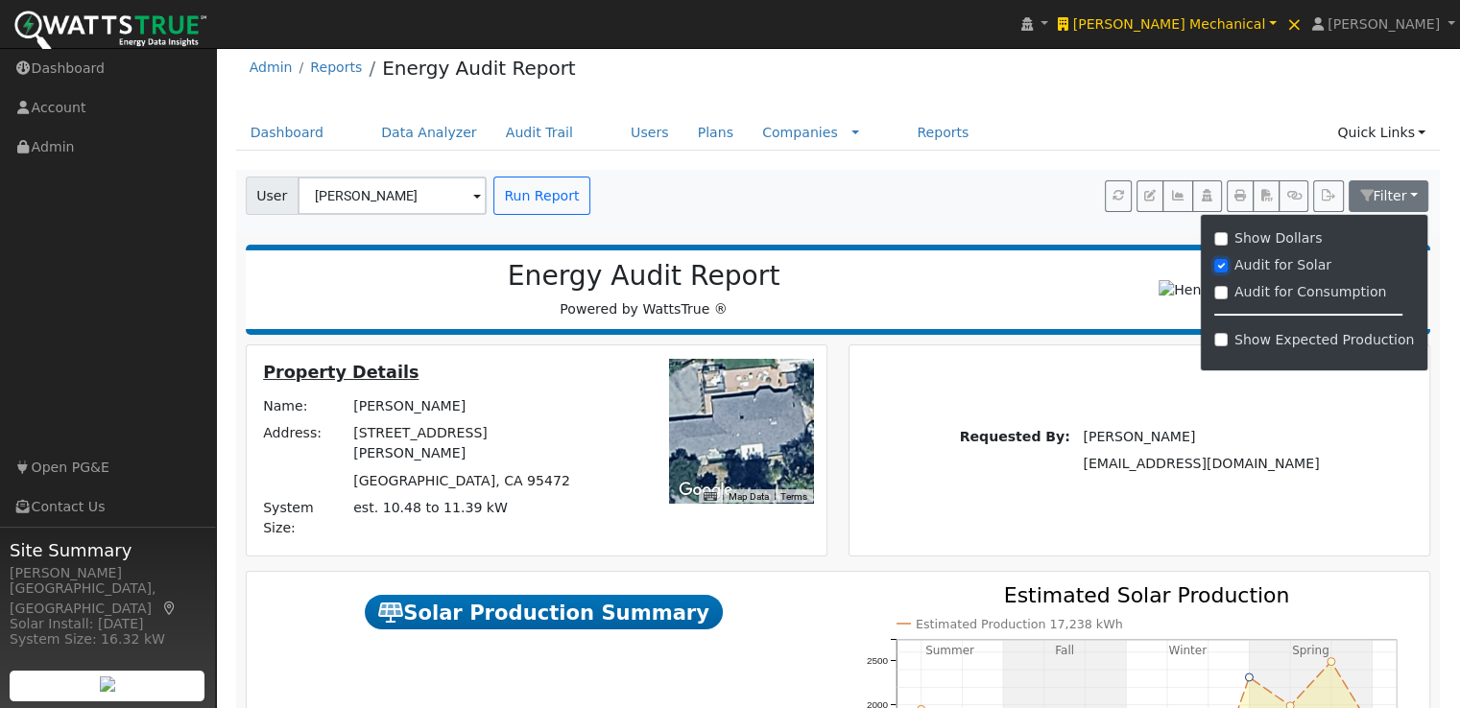
click at [1228, 263] on input "Audit for Solar" at bounding box center [1220, 265] width 13 height 13
click at [1228, 291] on input "Audit for Consumption" at bounding box center [1220, 292] width 13 height 13
click at [1232, 289] on img at bounding box center [1227, 291] width 152 height 36
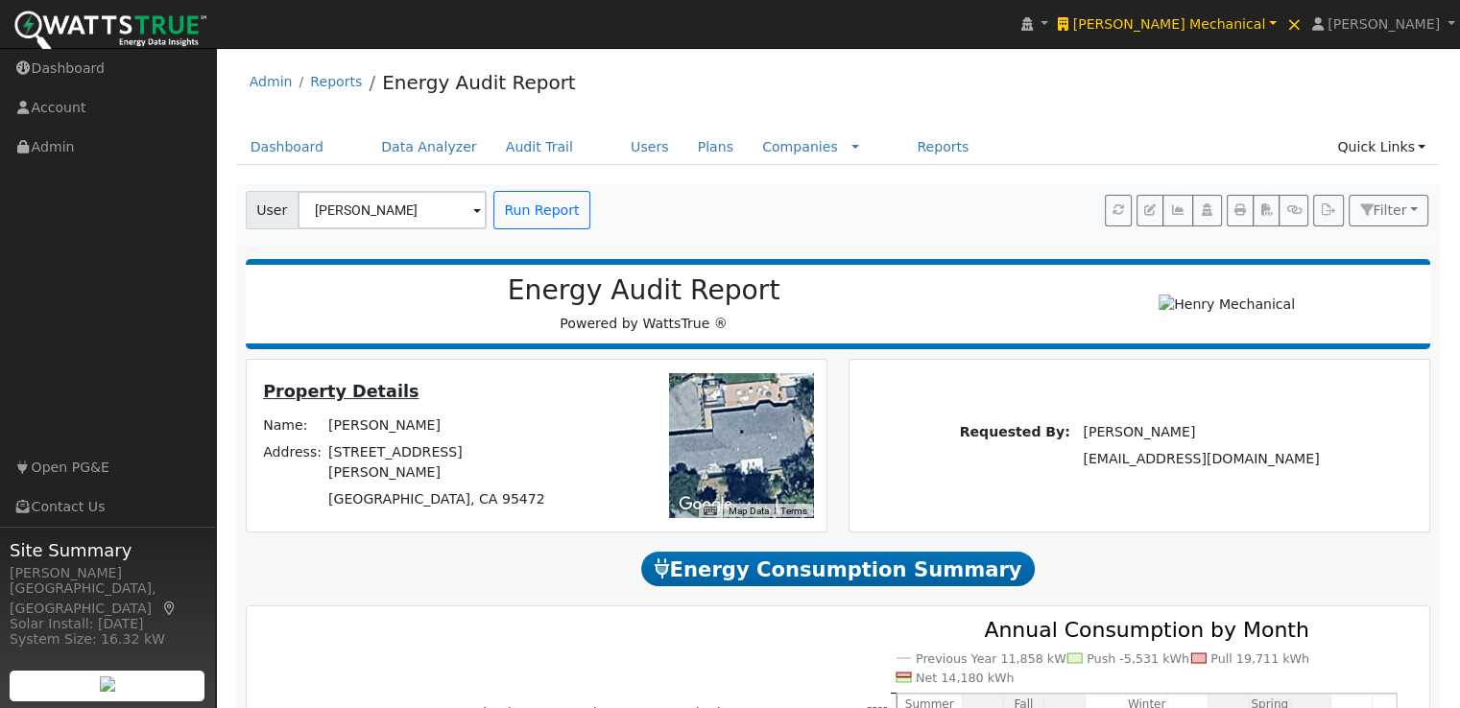
scroll to position [2, 0]
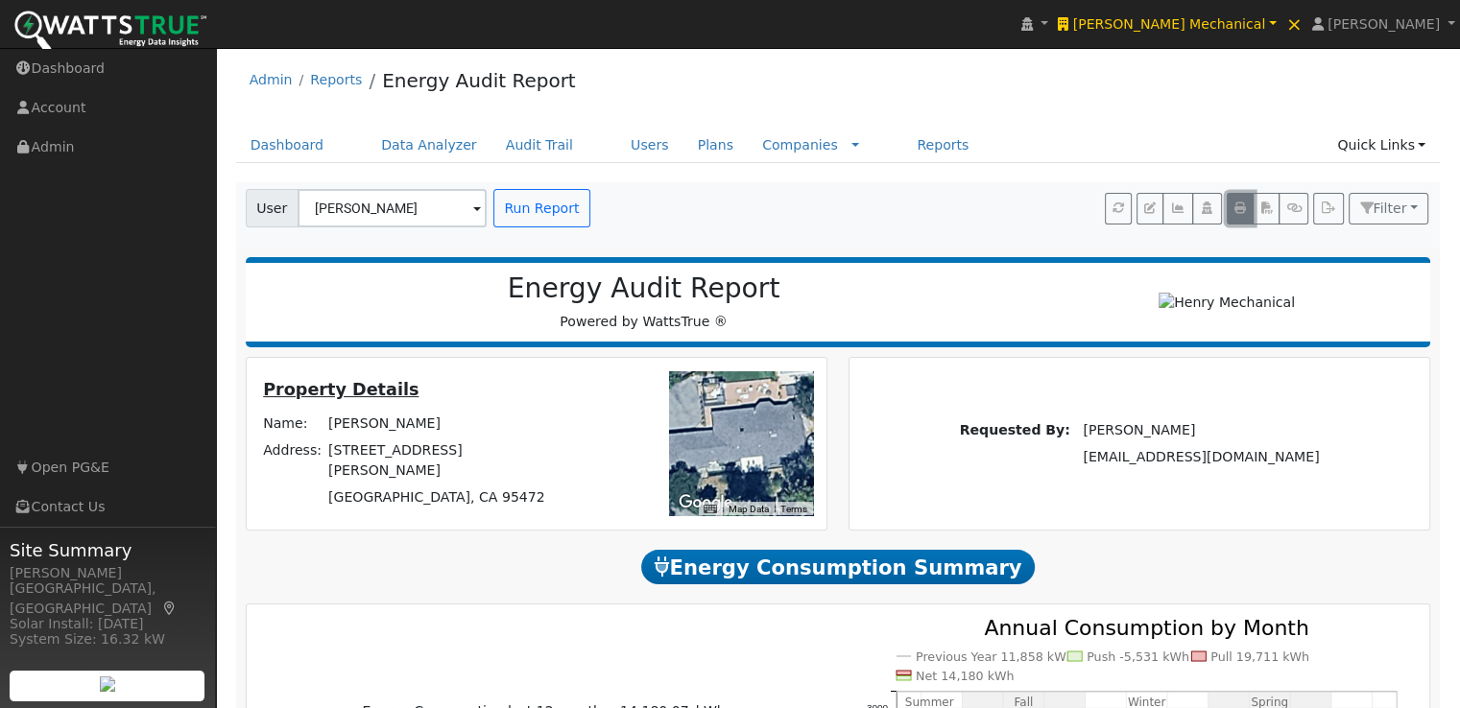
click at [1240, 207] on icon "button" at bounding box center [1240, 209] width 12 height 12
click at [1402, 23] on span "[PERSON_NAME]" at bounding box center [1383, 23] width 112 height 15
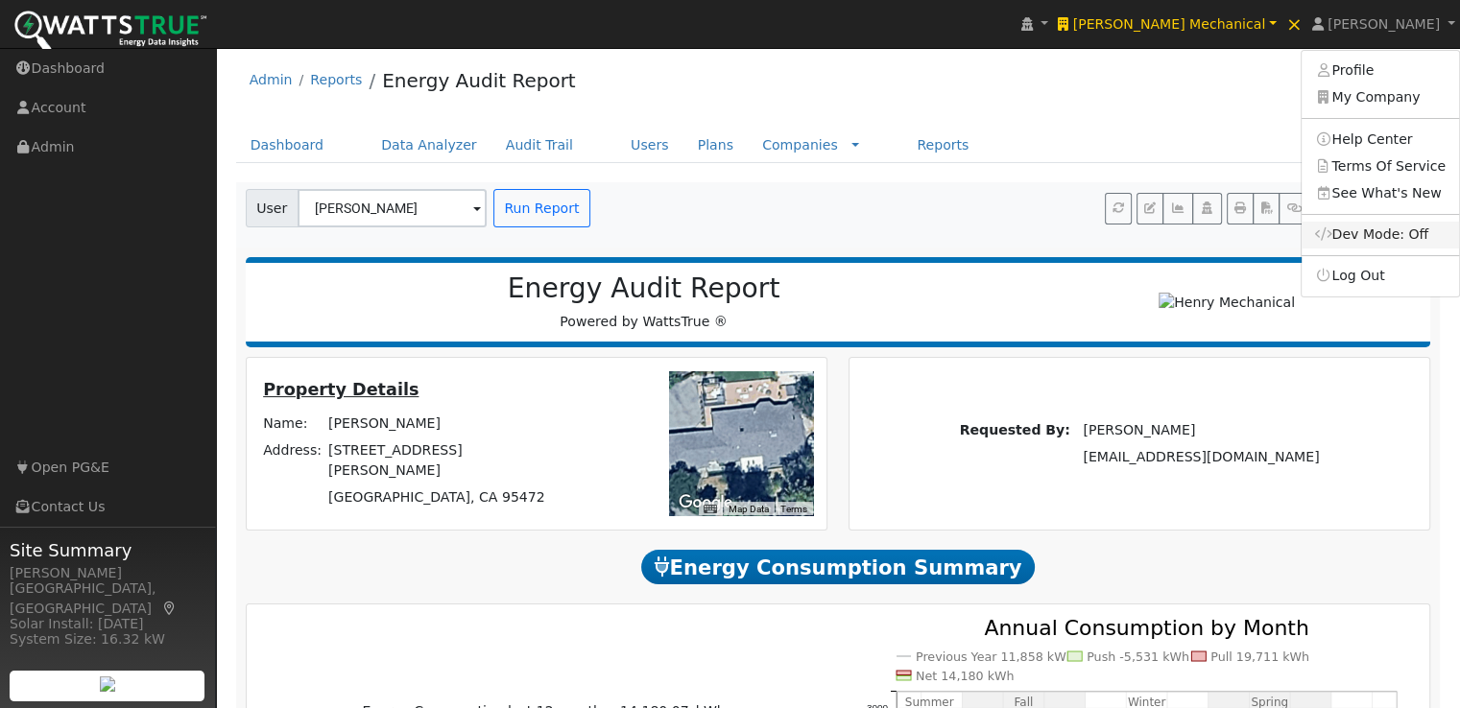
click at [1380, 230] on link "Dev Mode: Off" at bounding box center [1379, 235] width 157 height 27
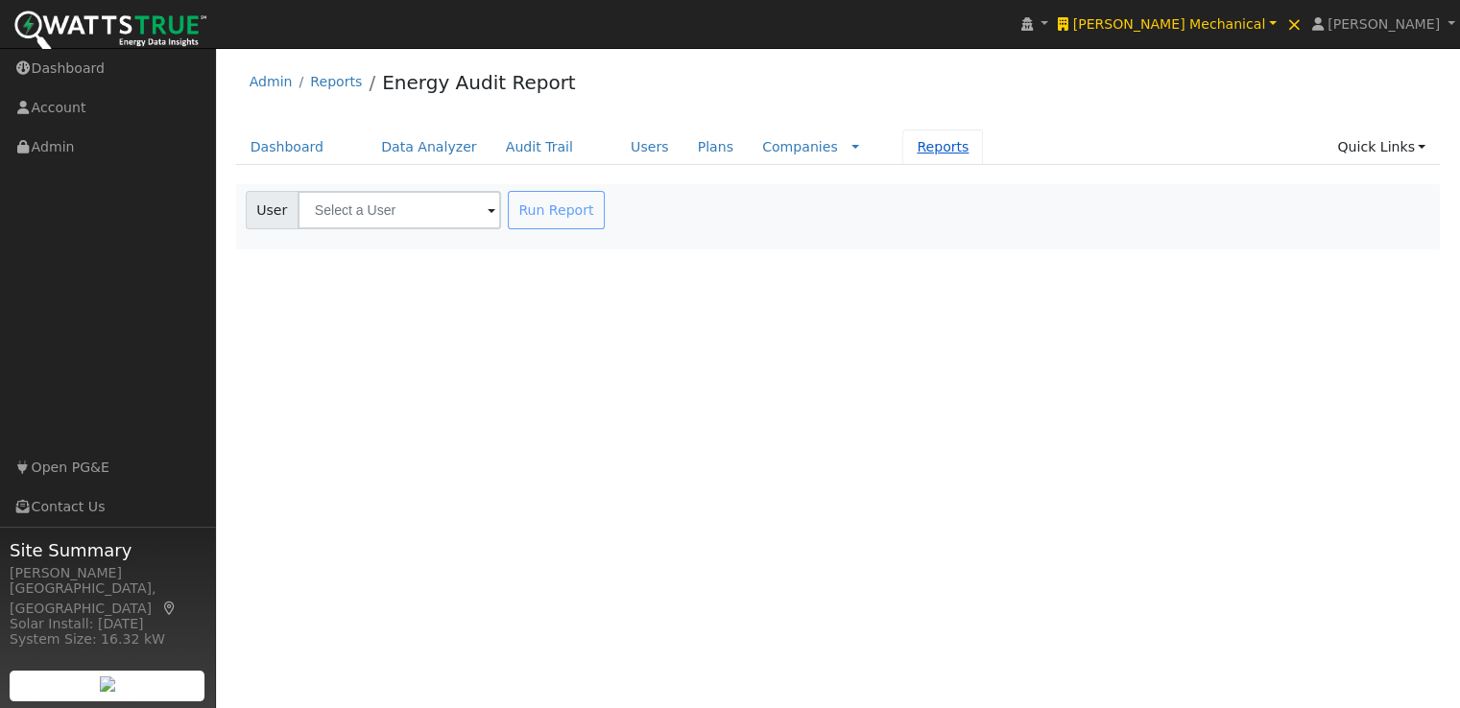
click at [902, 149] on link "Reports" at bounding box center [942, 148] width 81 height 36
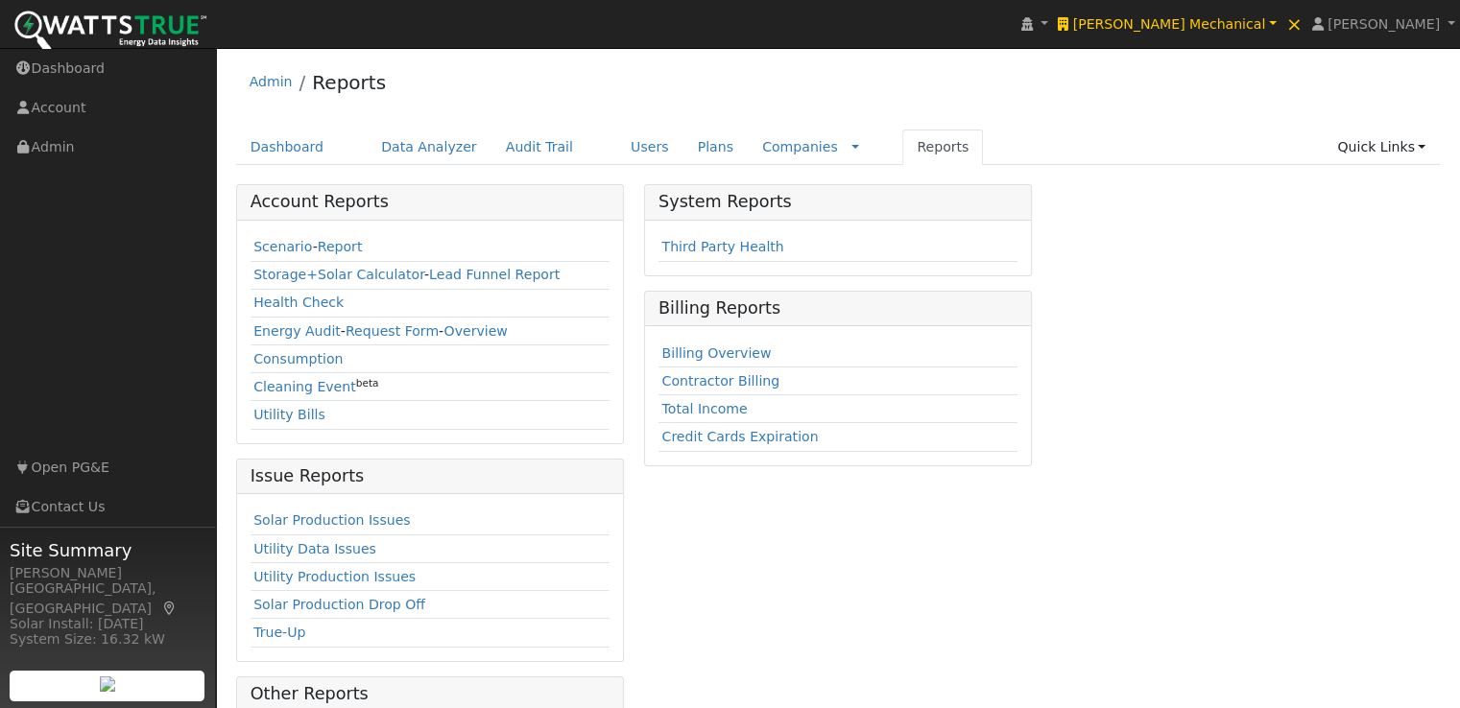
scroll to position [462, 0]
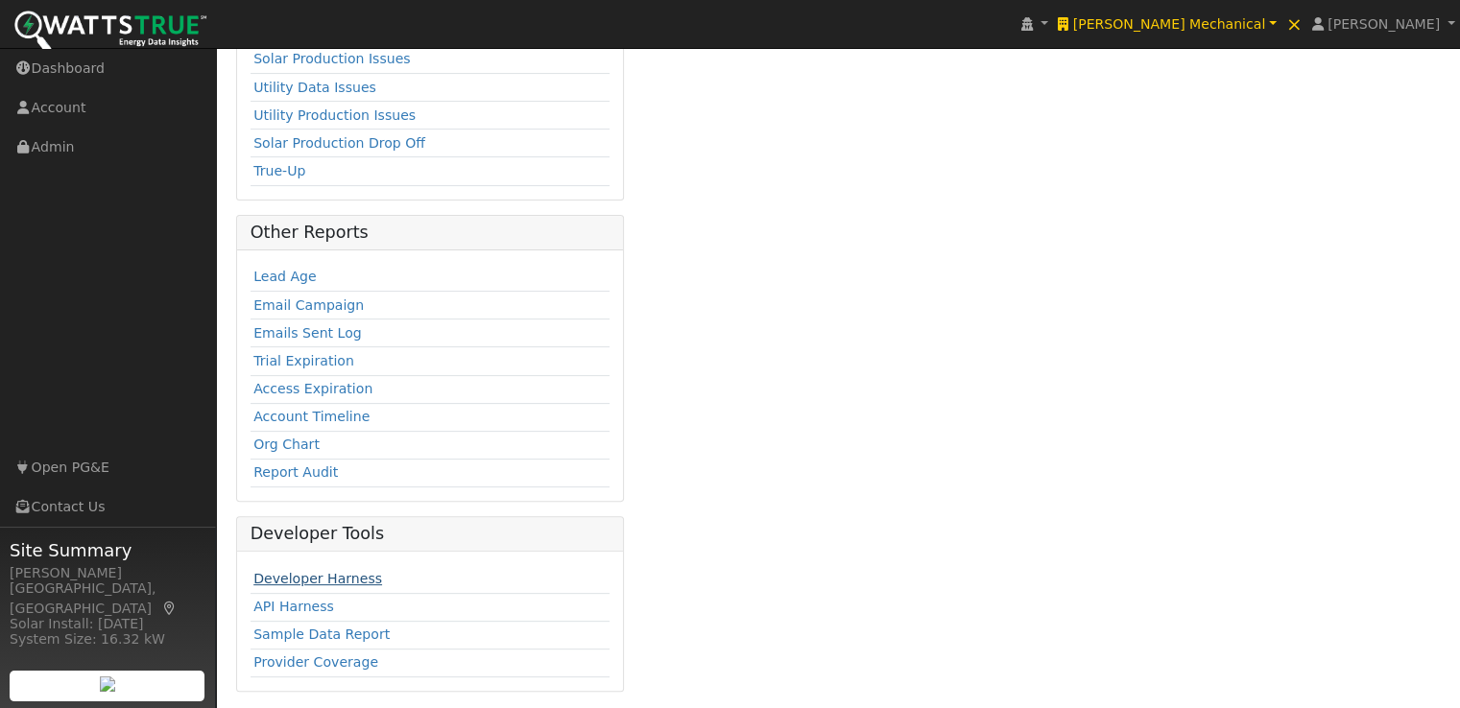
click at [343, 574] on link "Developer Harness" at bounding box center [317, 578] width 129 height 15
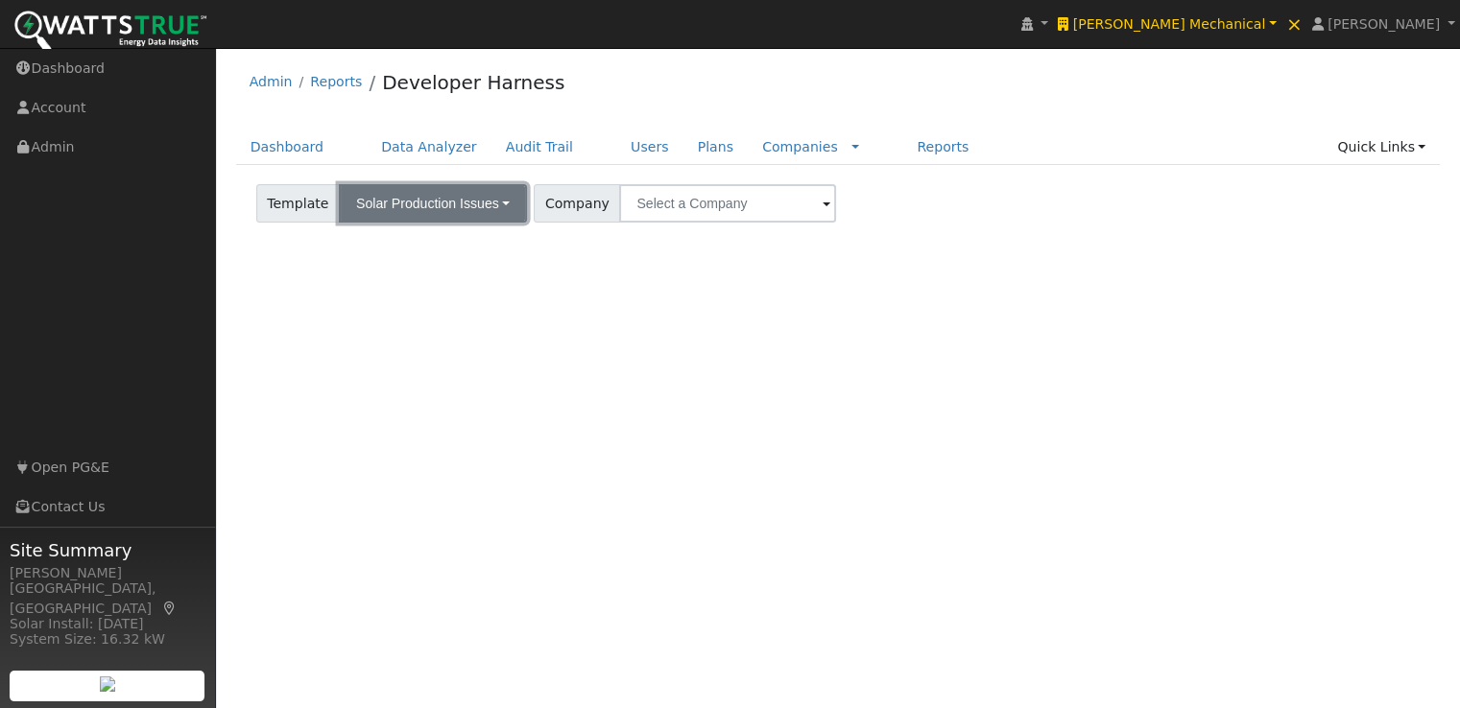
click at [496, 196] on button "Solar Production Issues" at bounding box center [433, 203] width 188 height 38
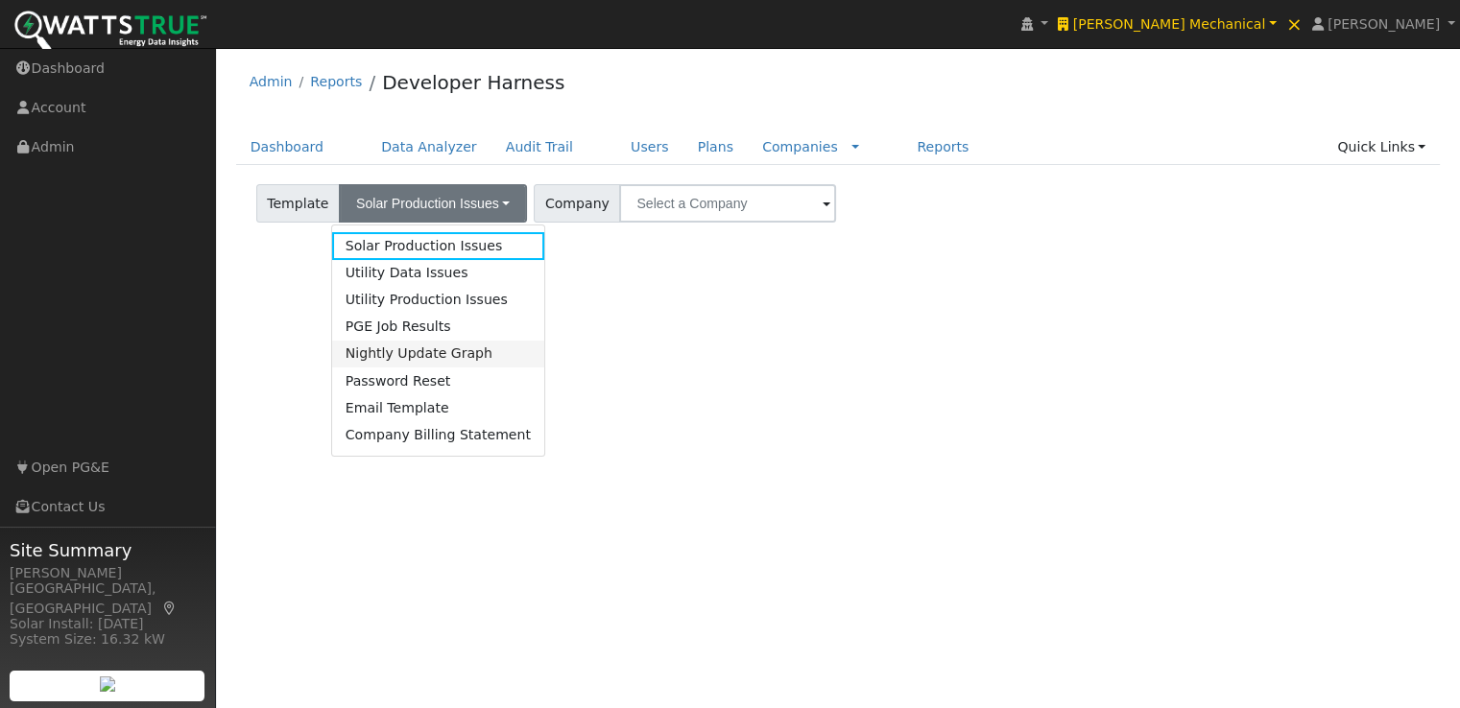
click at [454, 350] on link "Nightly Update Graph" at bounding box center [438, 354] width 212 height 27
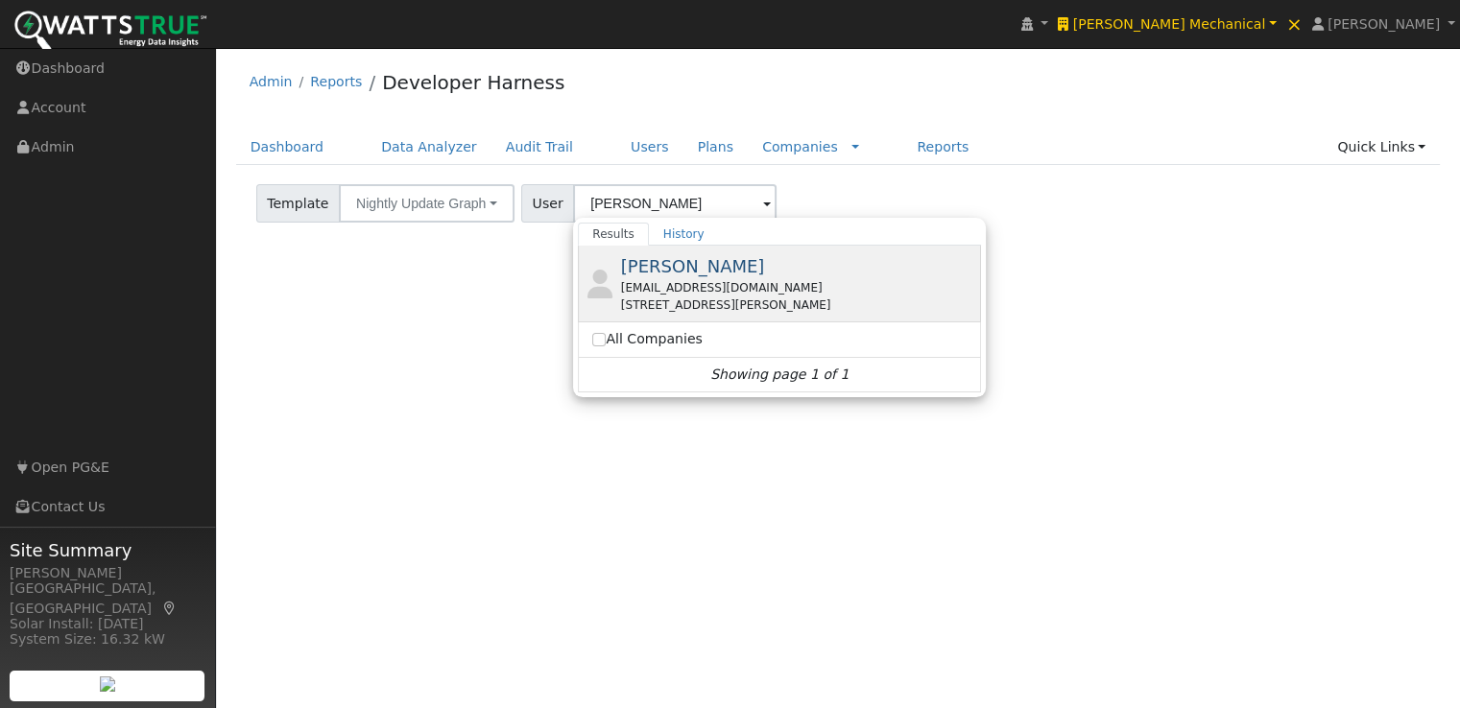
click at [656, 262] on span "[PERSON_NAME]" at bounding box center [693, 266] width 144 height 20
type input "[PERSON_NAME]"
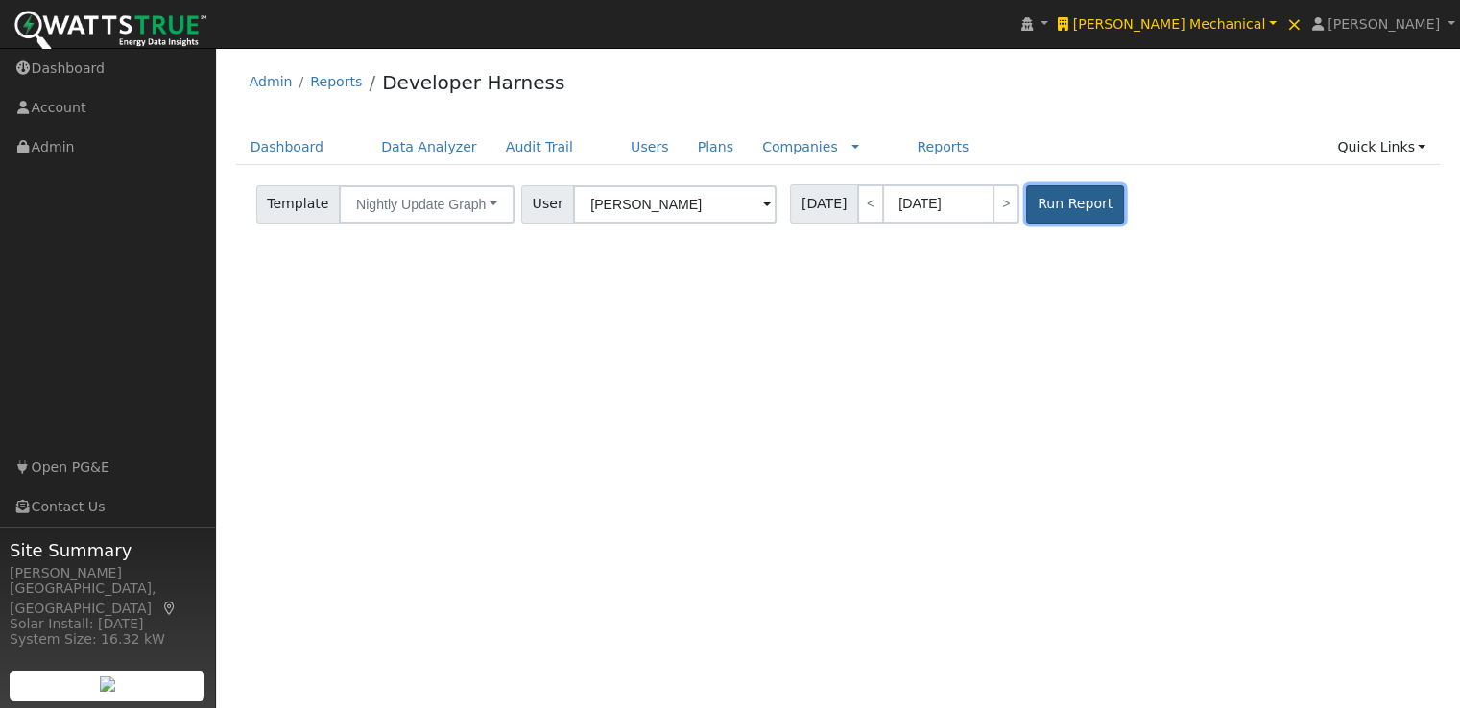
click at [1071, 199] on button "Run Report" at bounding box center [1074, 204] width 97 height 38
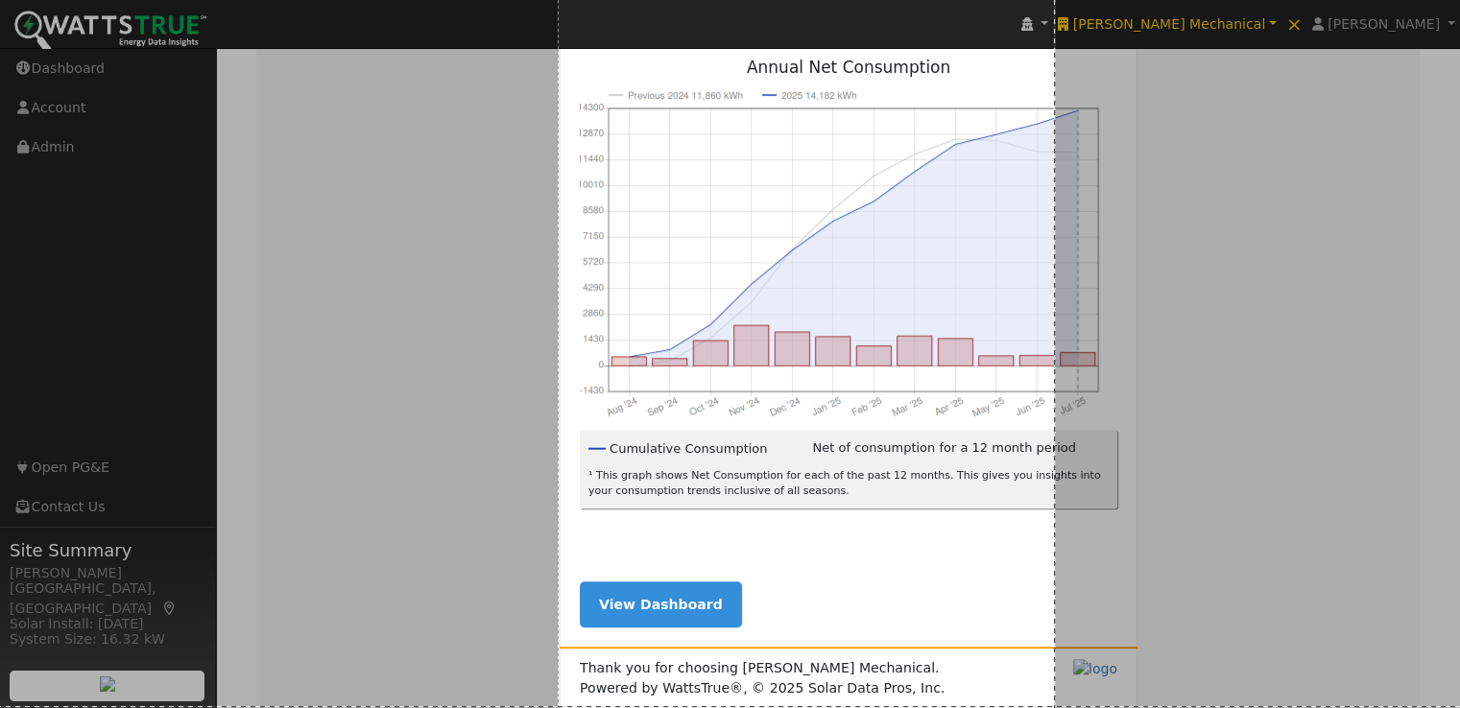
scroll to position [871, 0]
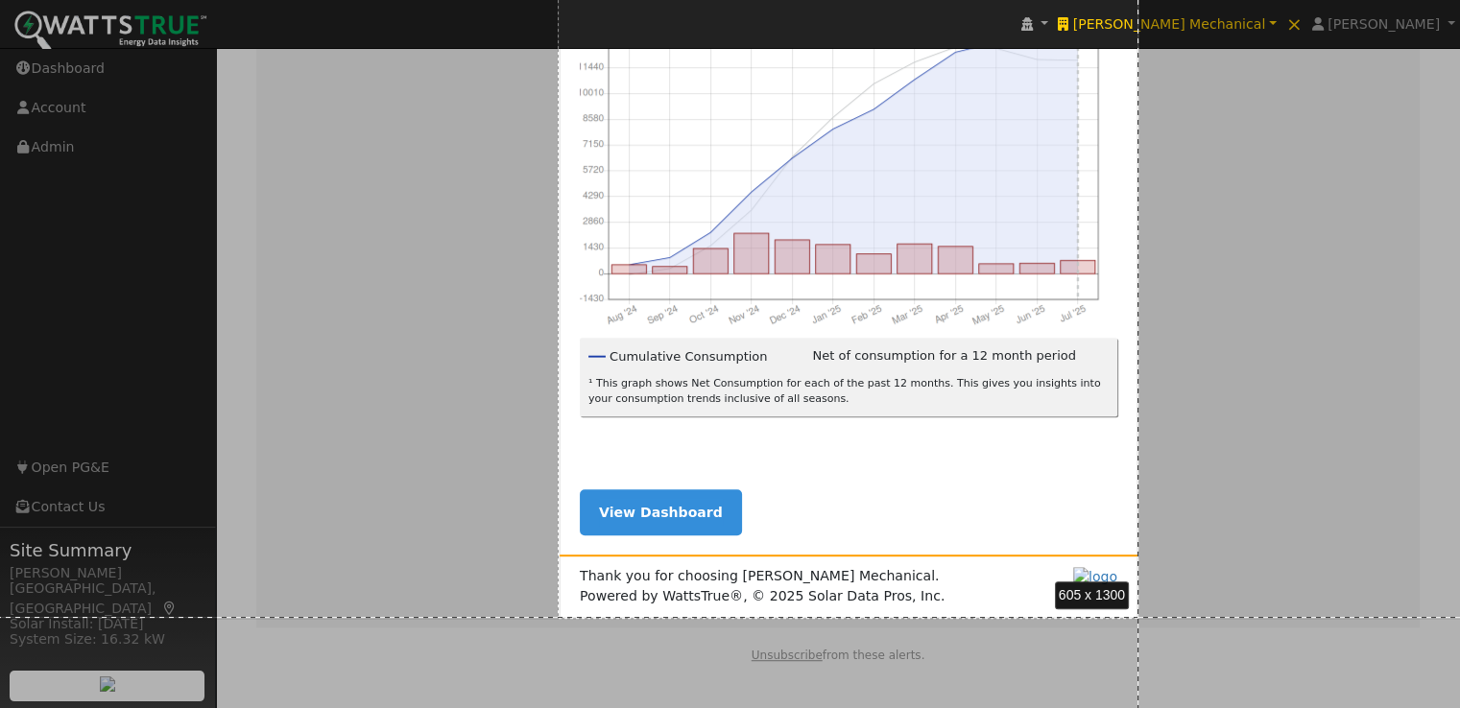
drag, startPoint x: 558, startPoint y: 185, endPoint x: 1138, endPoint y: 617, distance: 723.7
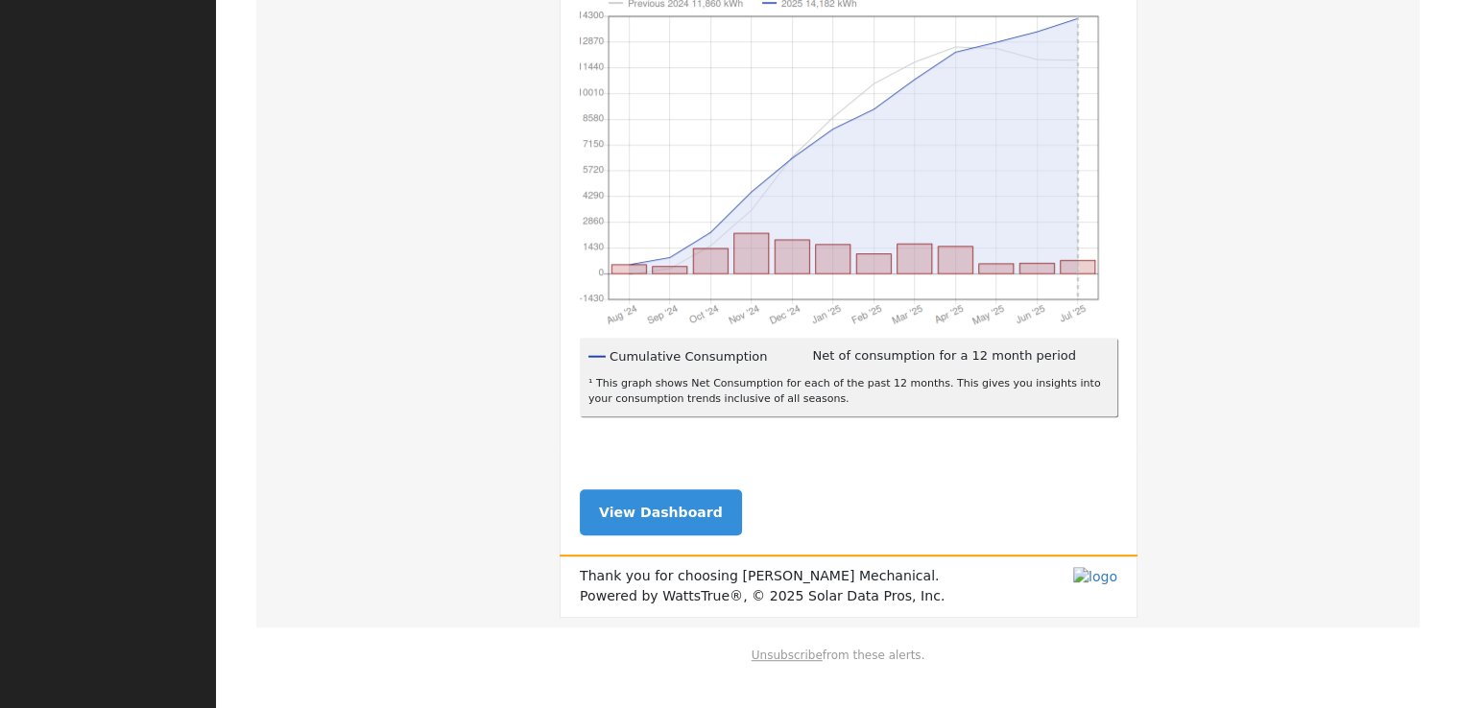
scroll to position [58, 0]
